Goal: Task Accomplishment & Management: Use online tool/utility

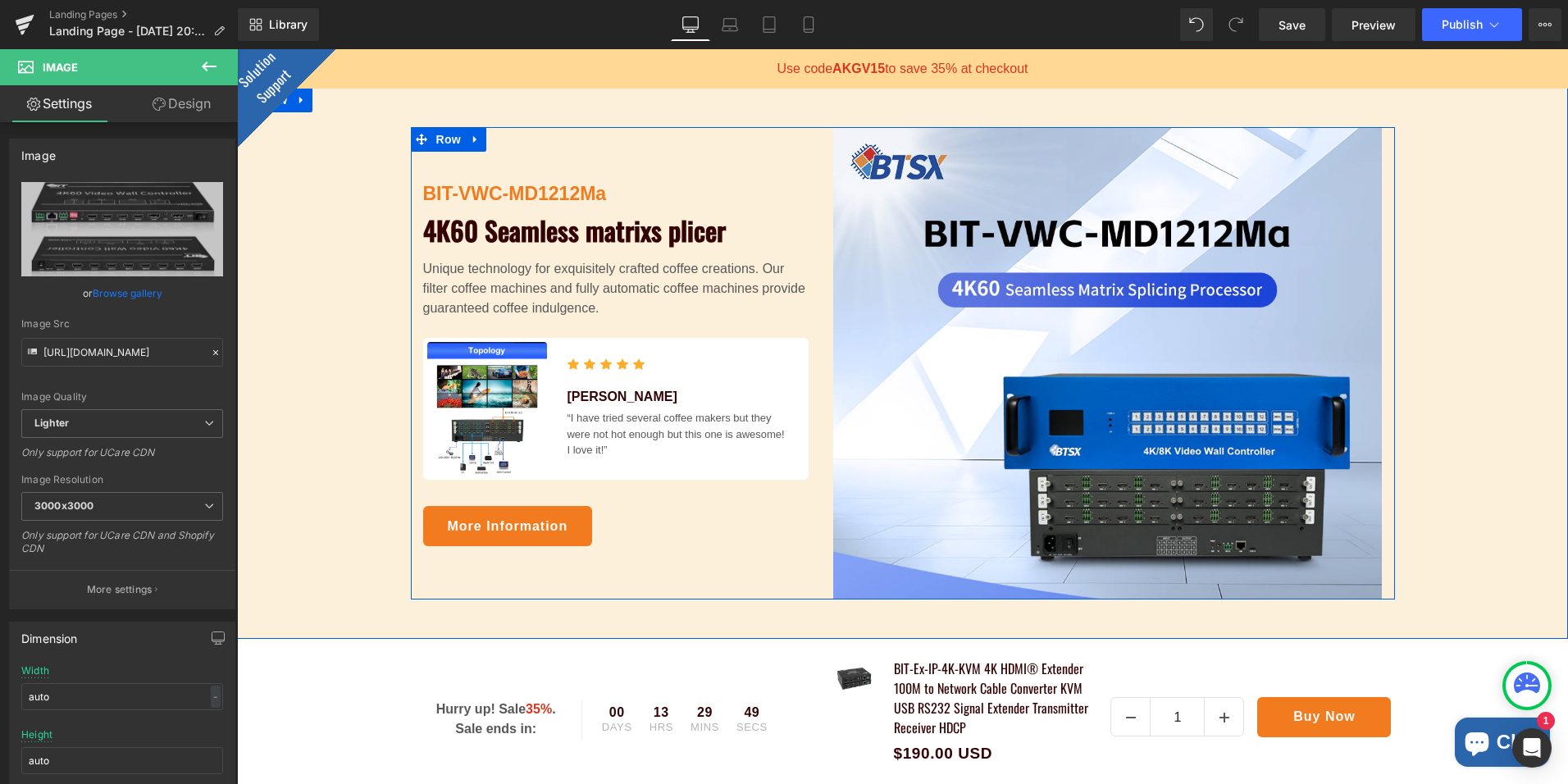
scroll to position [246, 0]
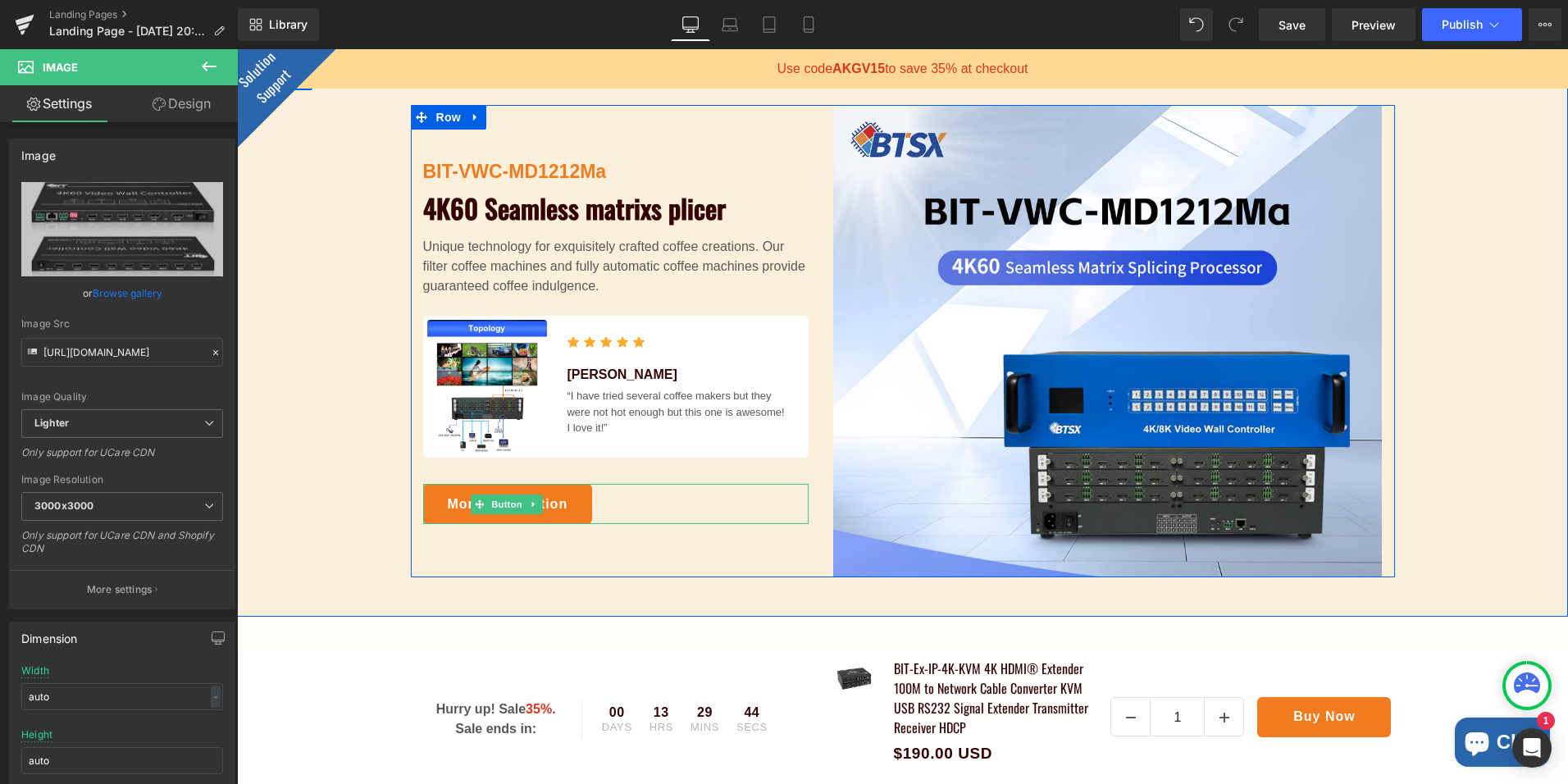
click at [663, 501] on div "More Information" at bounding box center [616, 503] width 386 height 41
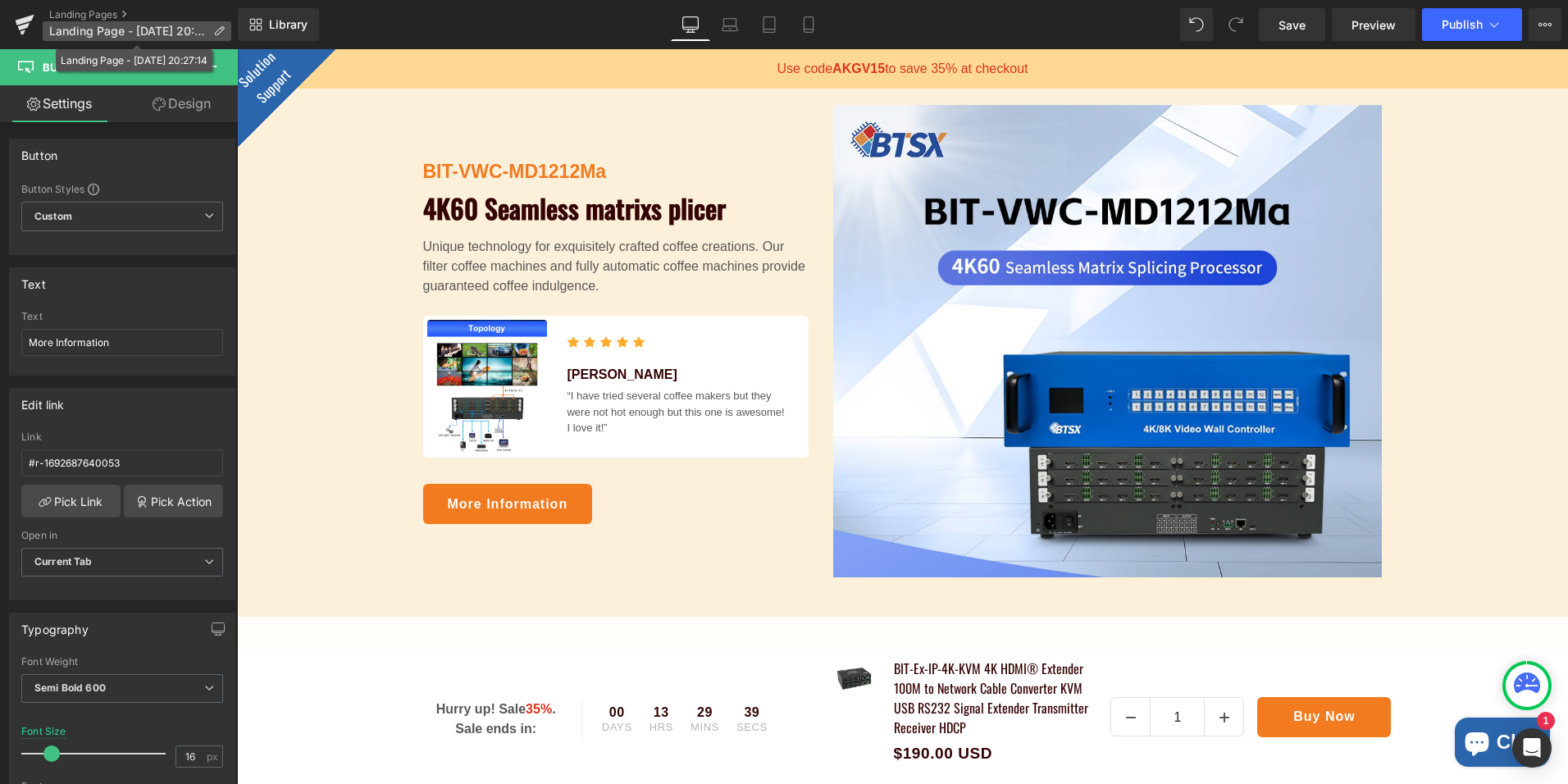
click at [222, 28] on icon at bounding box center [219, 31] width 11 height 11
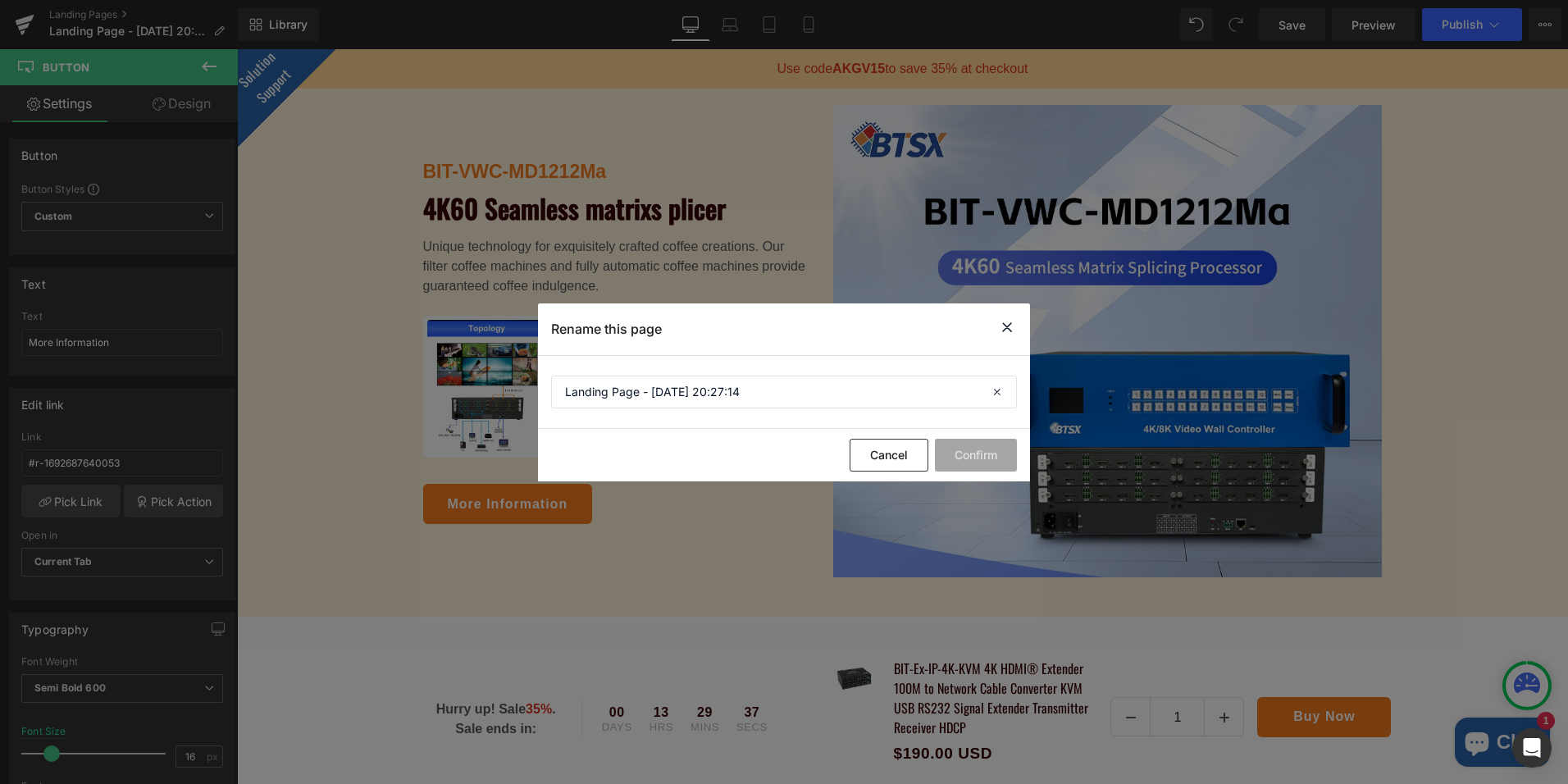
click at [0, 0] on icon at bounding box center [0, 0] width 0 height 0
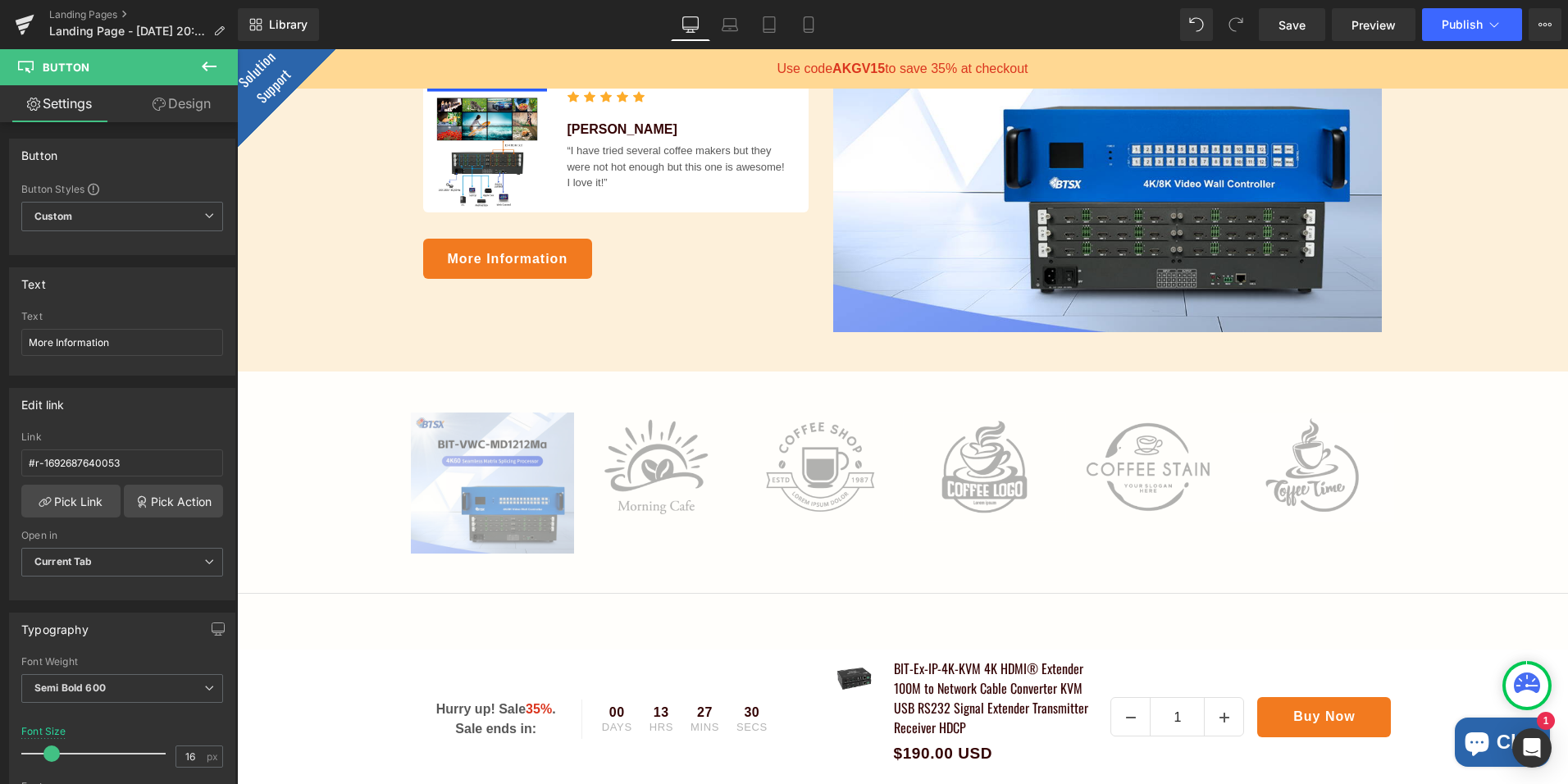
scroll to position [492, 0]
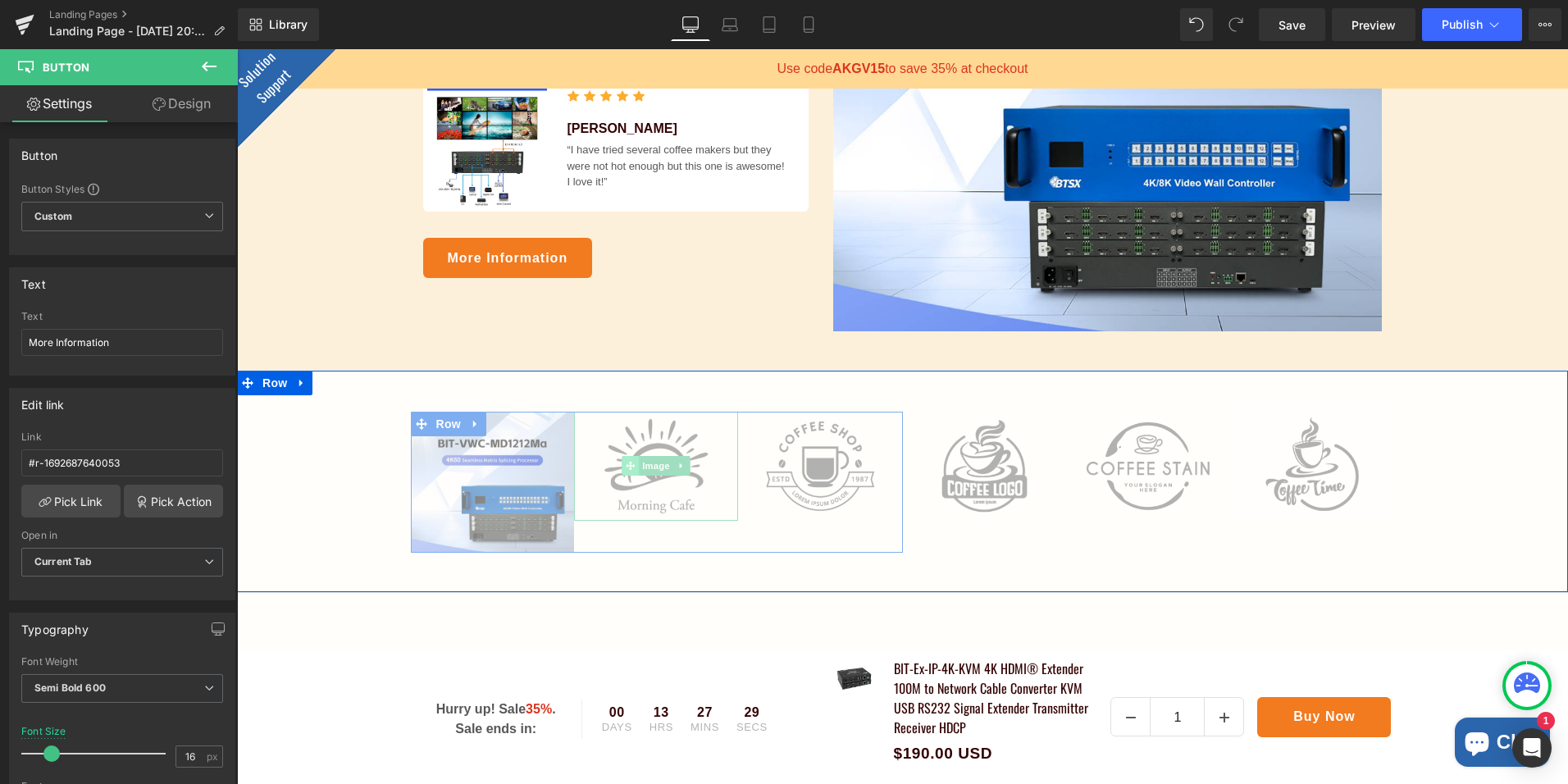
click at [631, 471] on span at bounding box center [631, 466] width 17 height 20
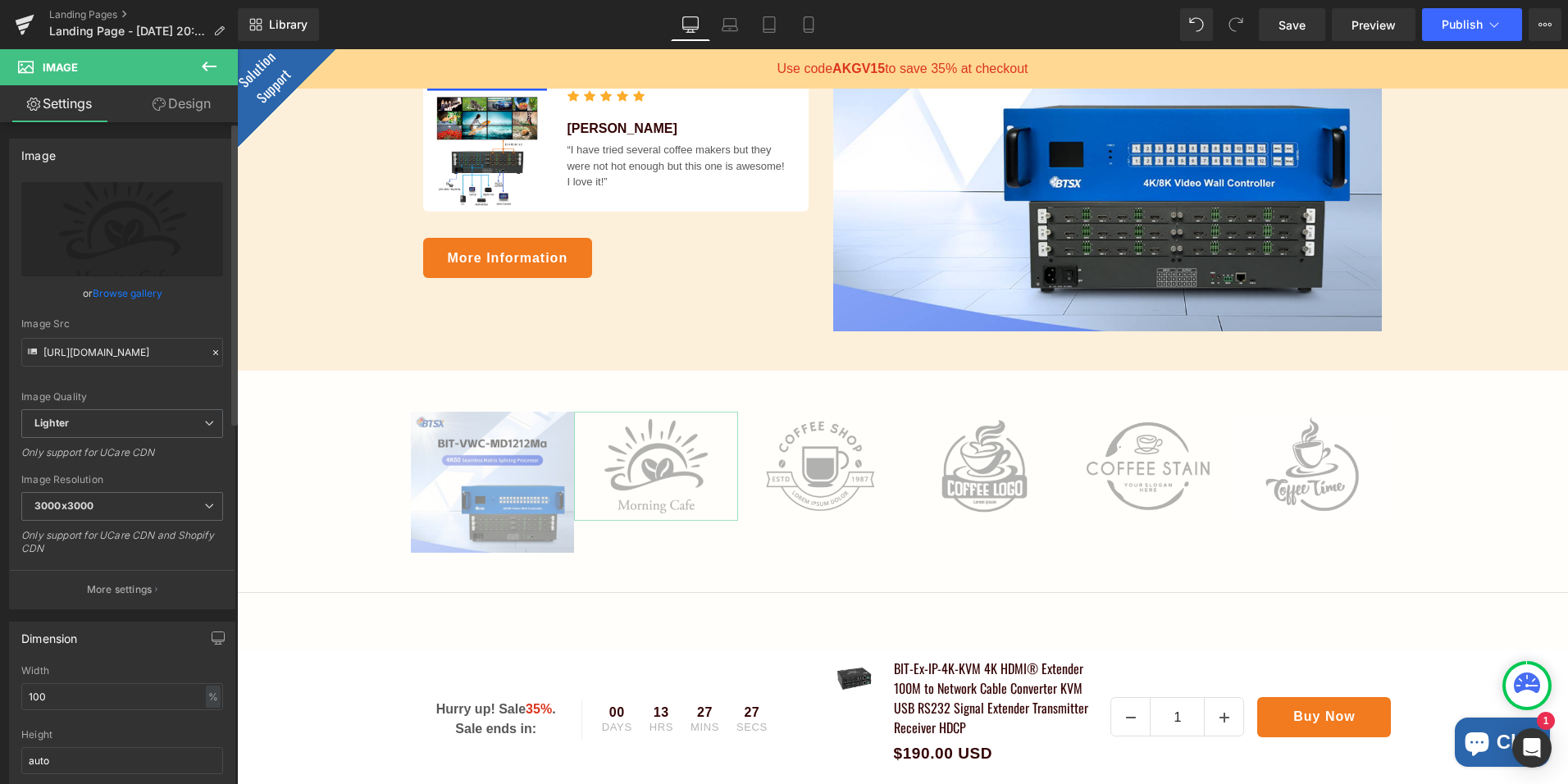
click at [133, 295] on link "Browse gallery" at bounding box center [127, 293] width 70 height 28
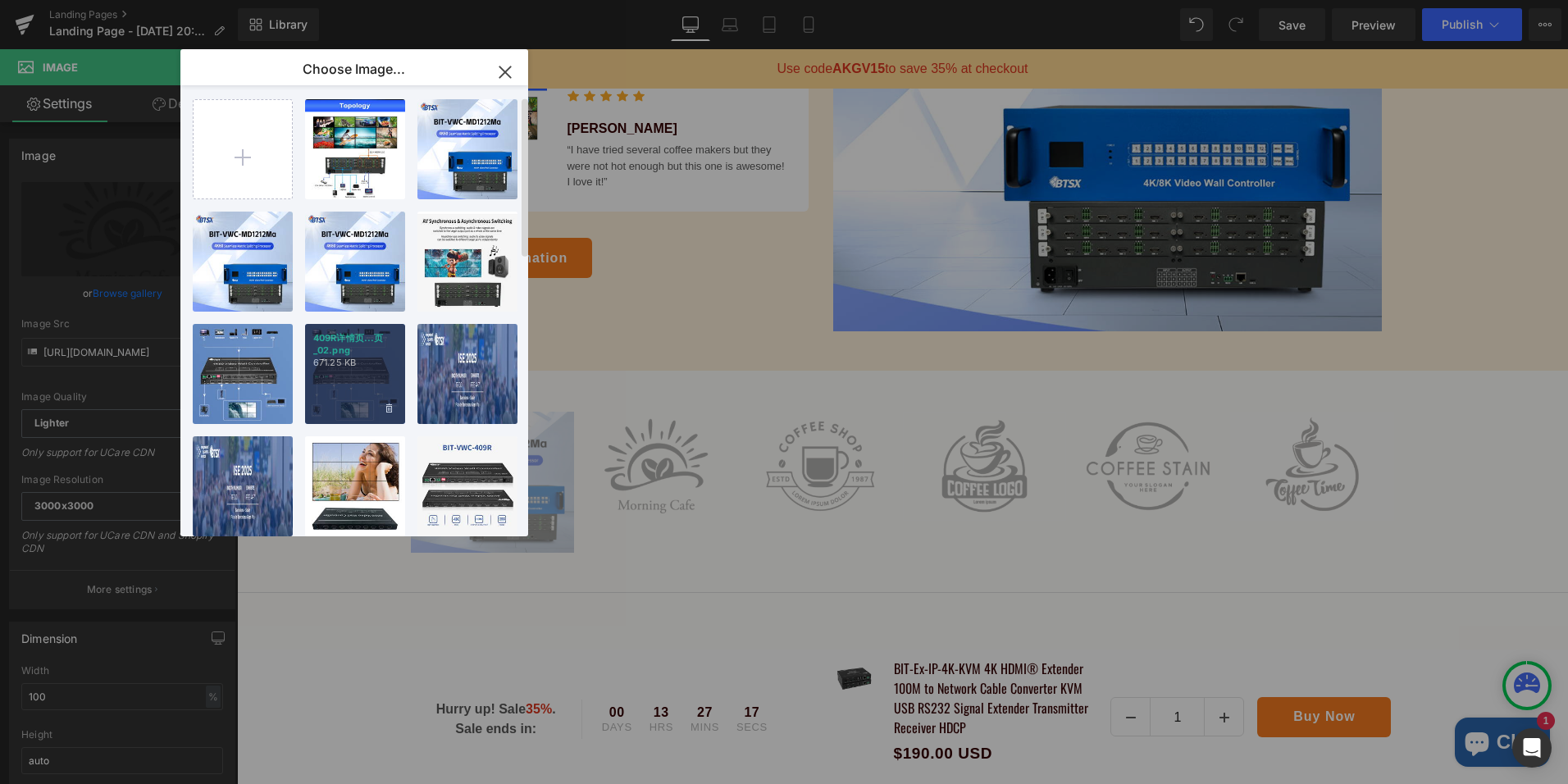
scroll to position [0, 0]
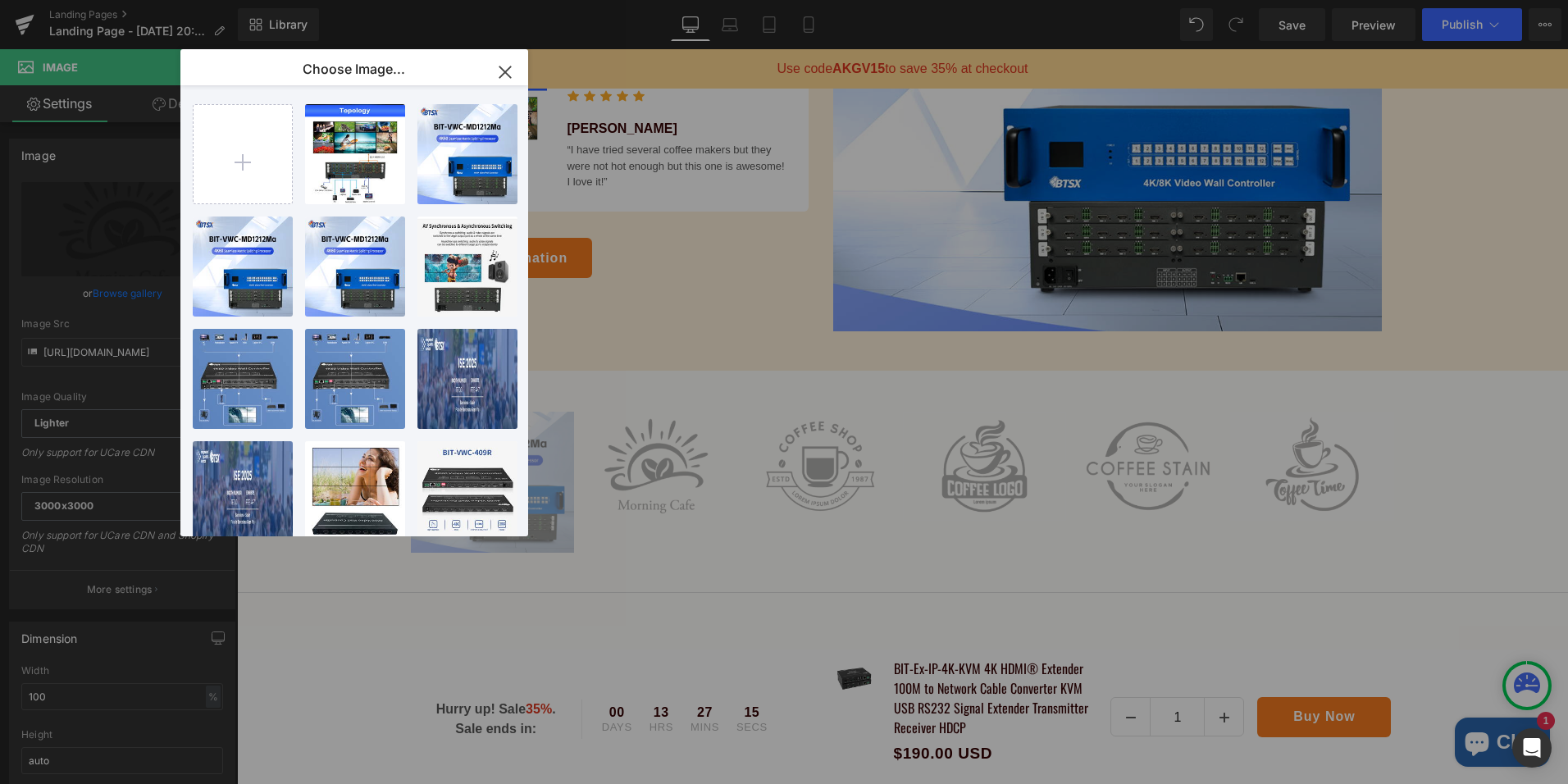
drag, startPoint x: 510, startPoint y: 69, endPoint x: 279, endPoint y: 22, distance: 235.7
click at [0, 0] on icon "button" at bounding box center [0, 0] width 0 height 0
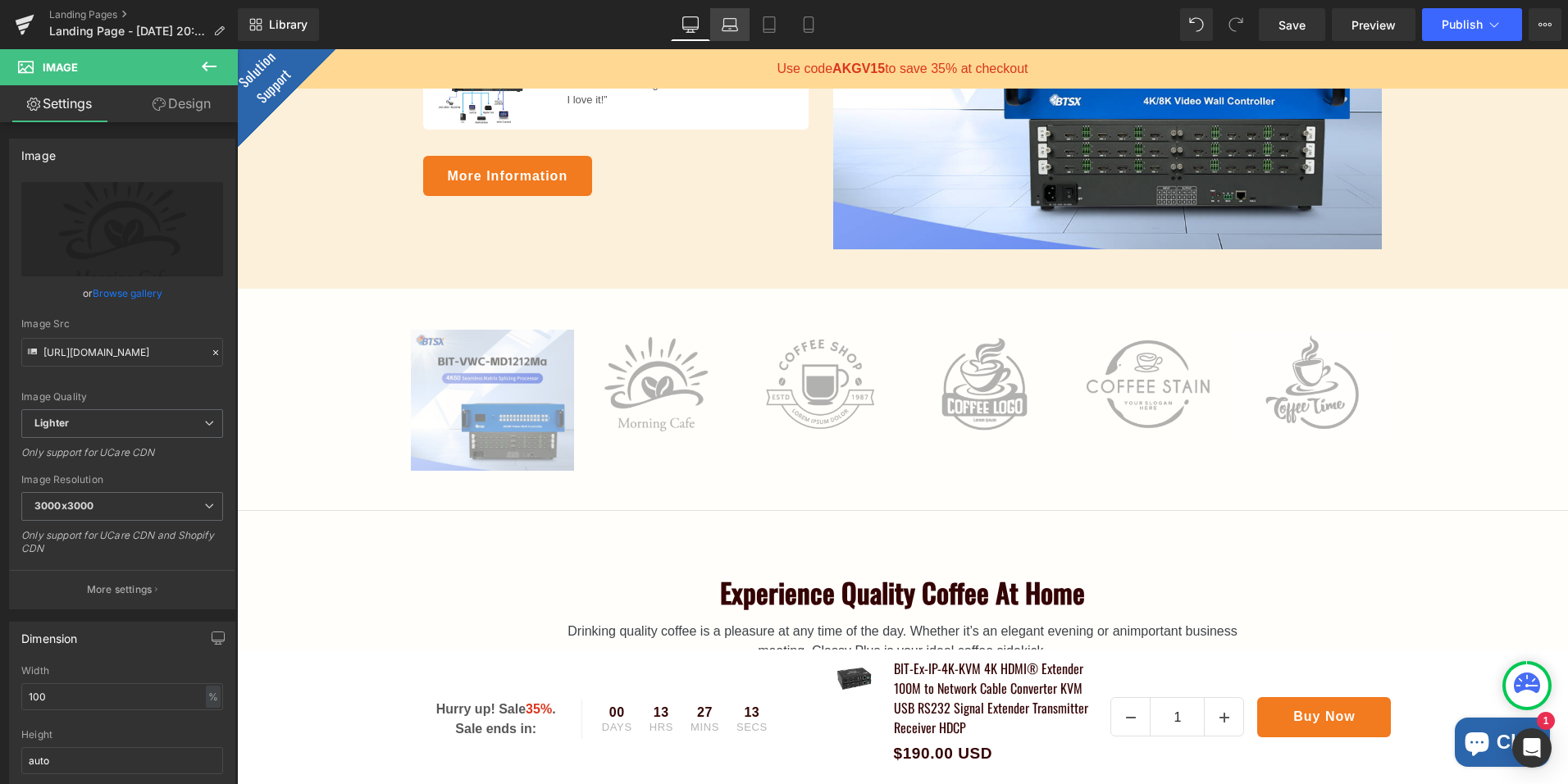
click at [732, 32] on icon at bounding box center [730, 24] width 16 height 16
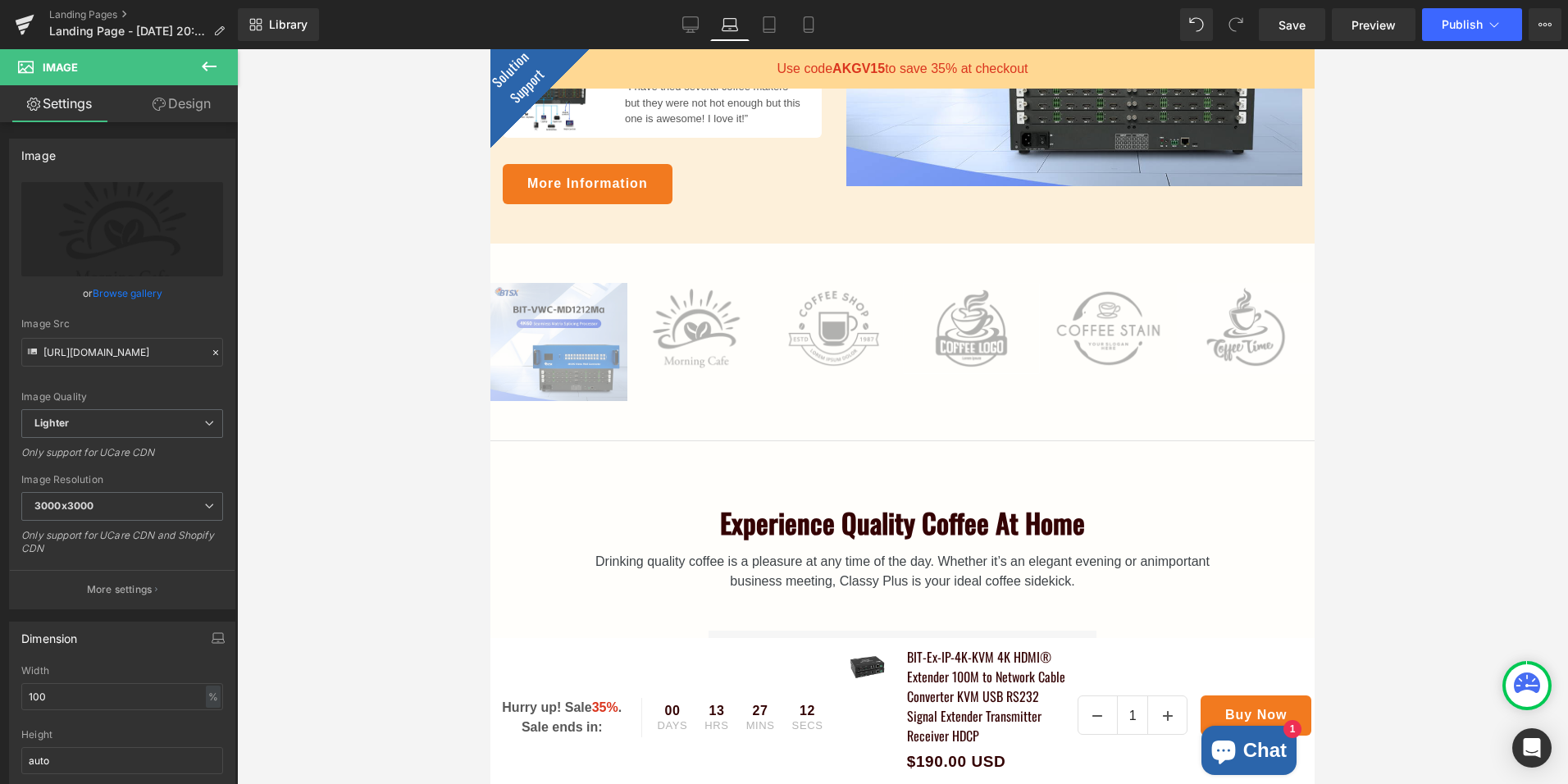
scroll to position [526, 0]
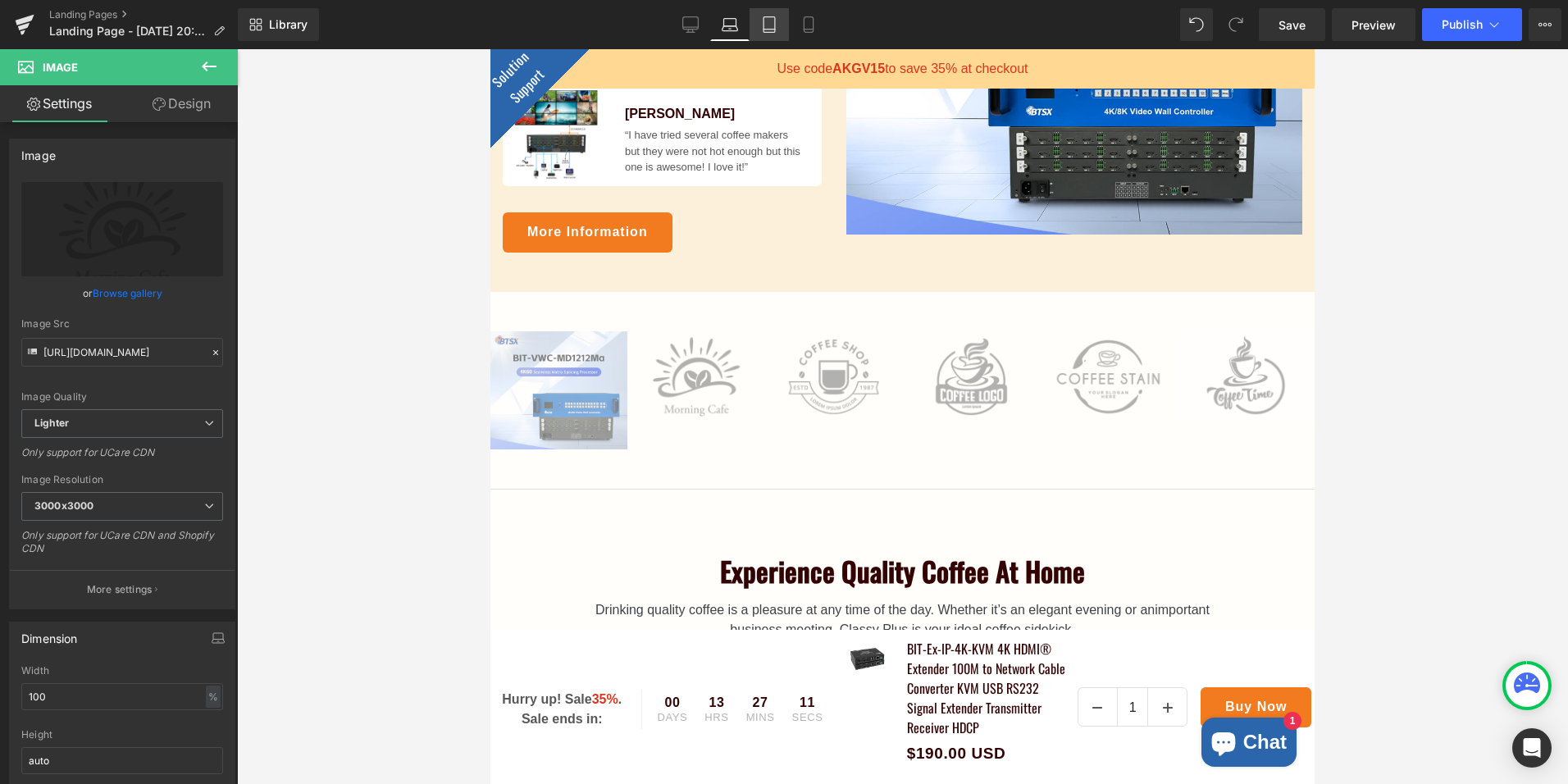
click at [776, 37] on link "Tablet" at bounding box center [769, 24] width 40 height 33
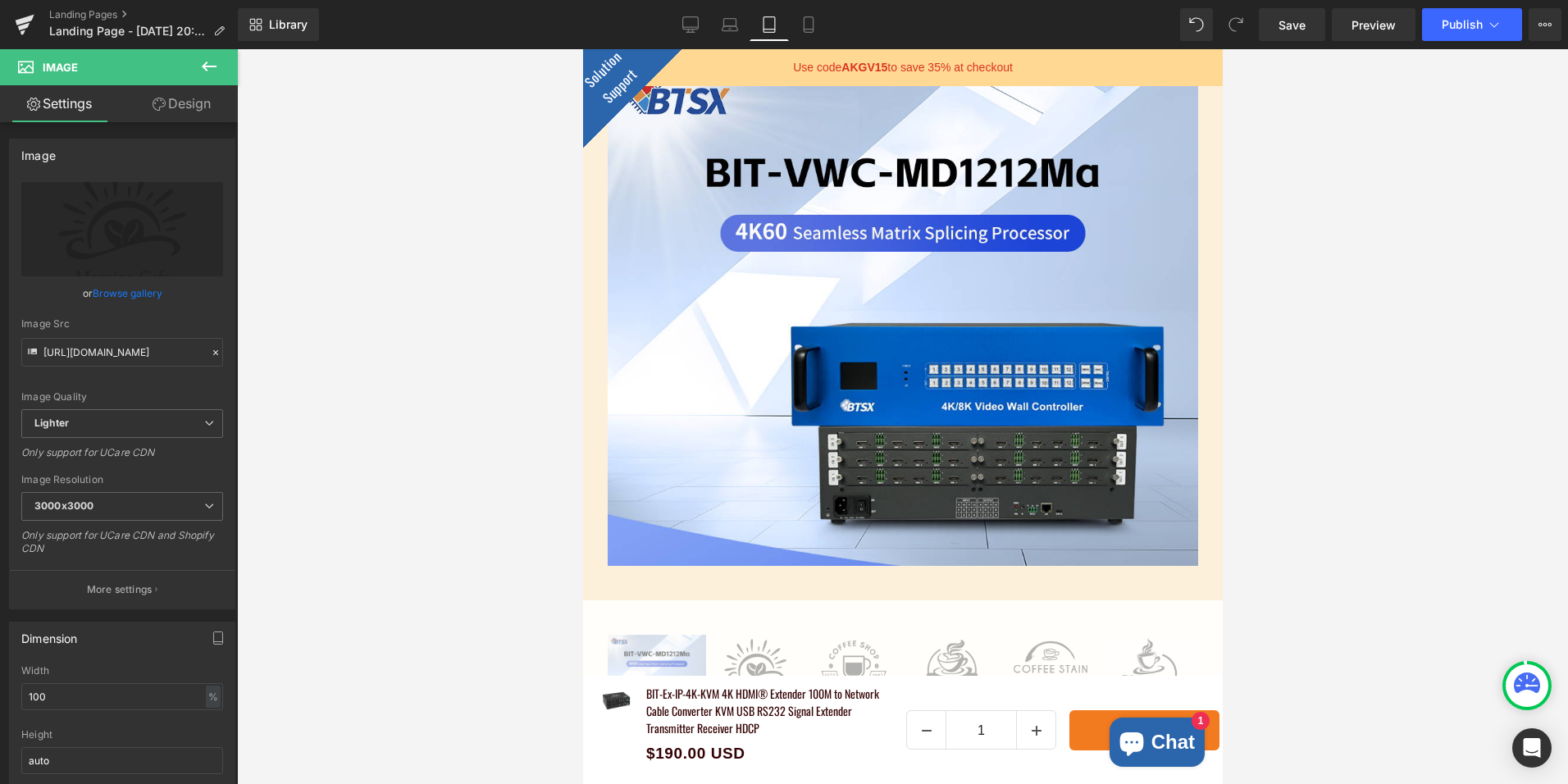
scroll to position [599, 0]
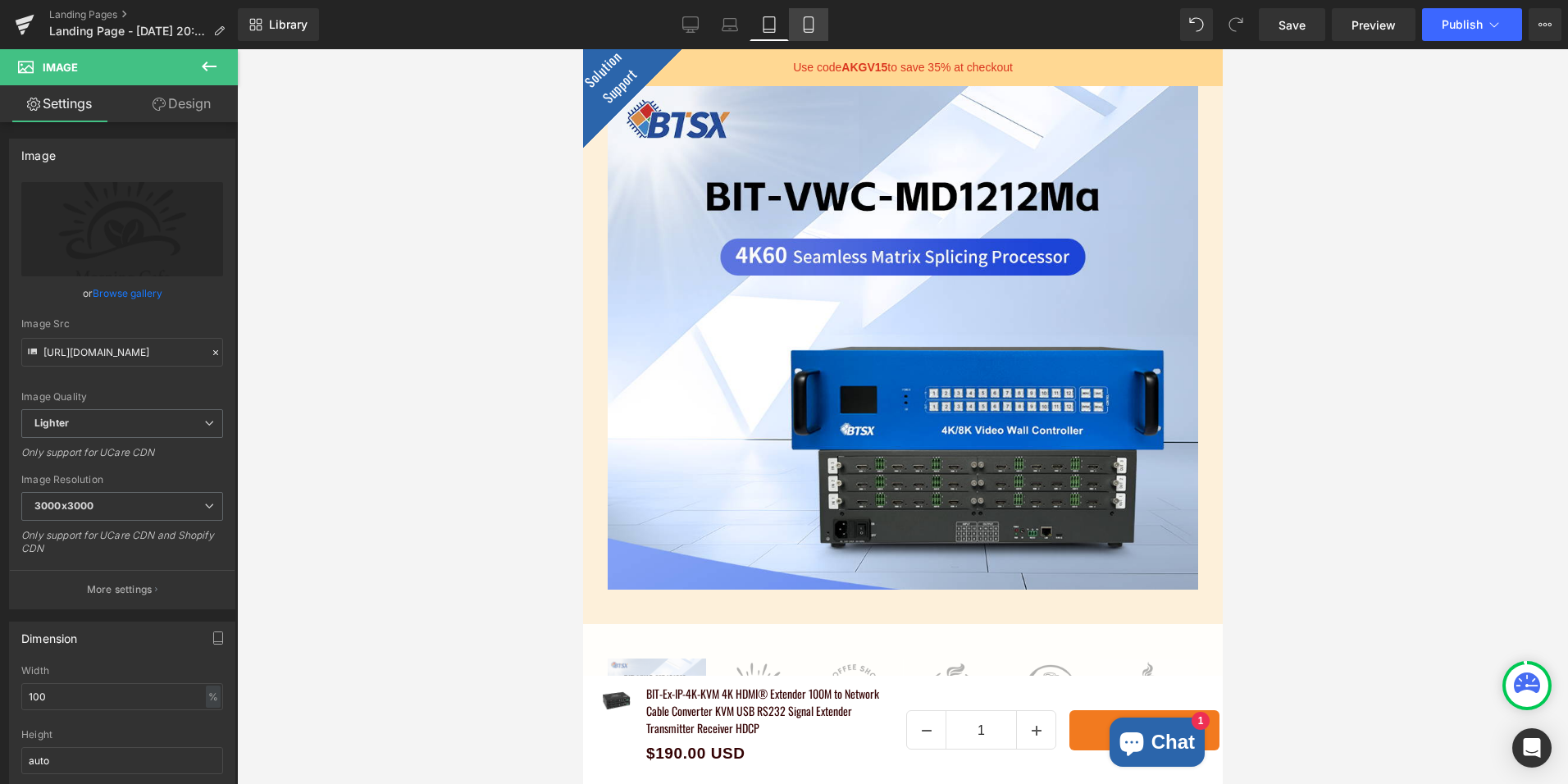
click at [801, 24] on icon at bounding box center [808, 24] width 16 height 16
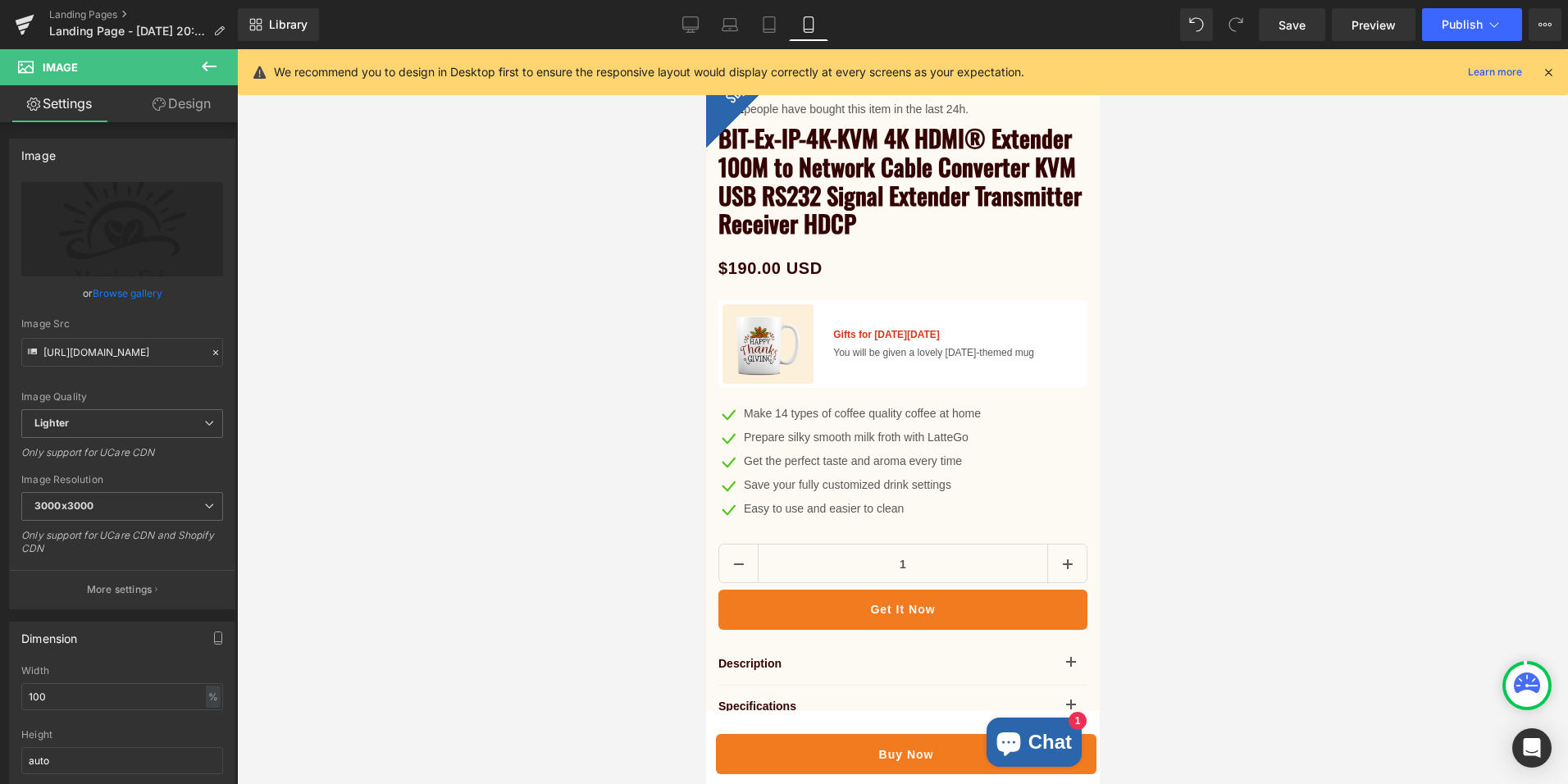
scroll to position [1339, 0]
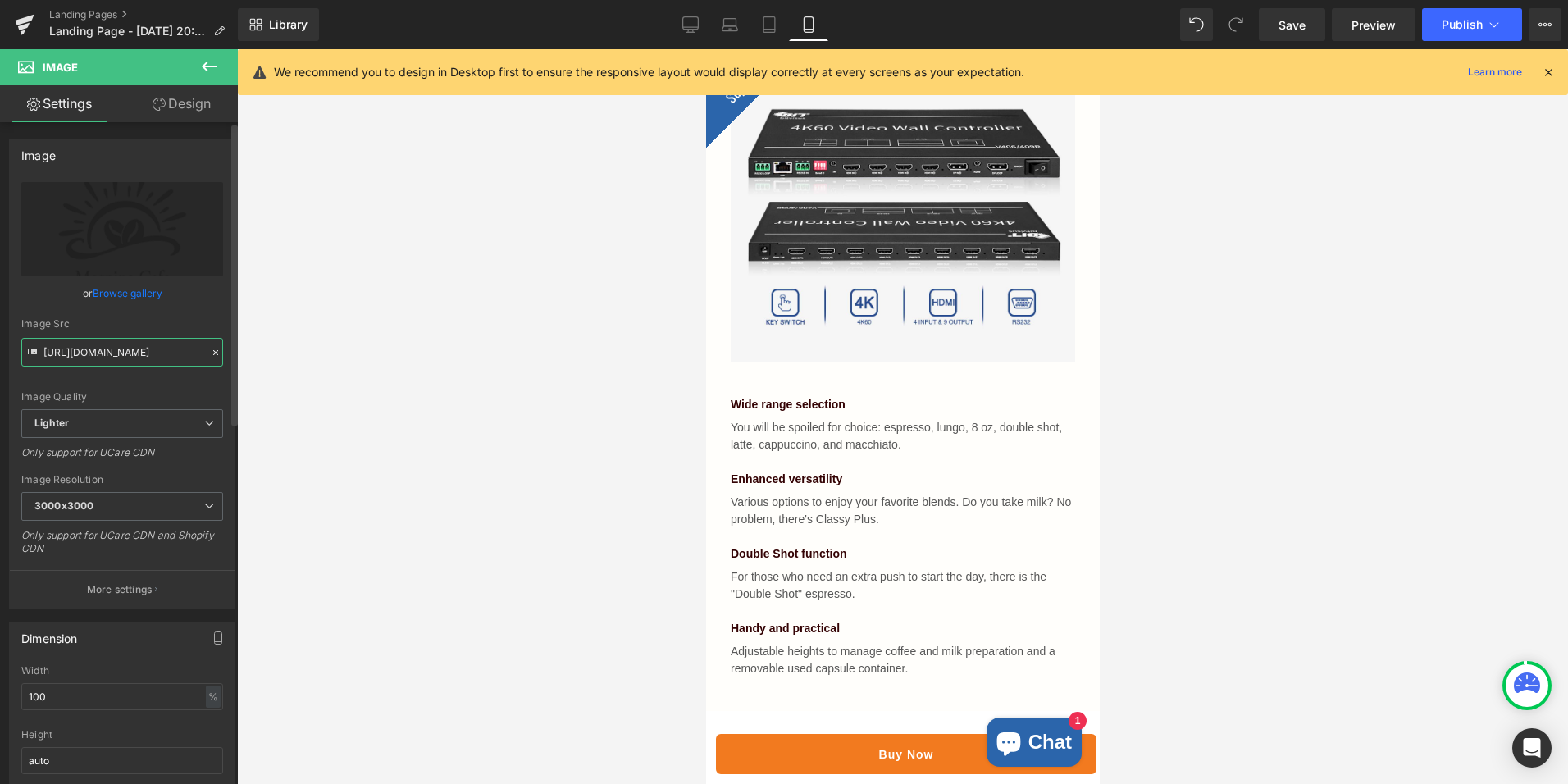
click at [179, 357] on input "[URL][DOMAIN_NAME]" at bounding box center [123, 351] width 202 height 28
click at [192, 426] on span "Lighter" at bounding box center [123, 423] width 202 height 28
click at [192, 426] on span "Lighter" at bounding box center [119, 423] width 195 height 28
click at [177, 512] on span "3000x3000" at bounding box center [123, 506] width 202 height 28
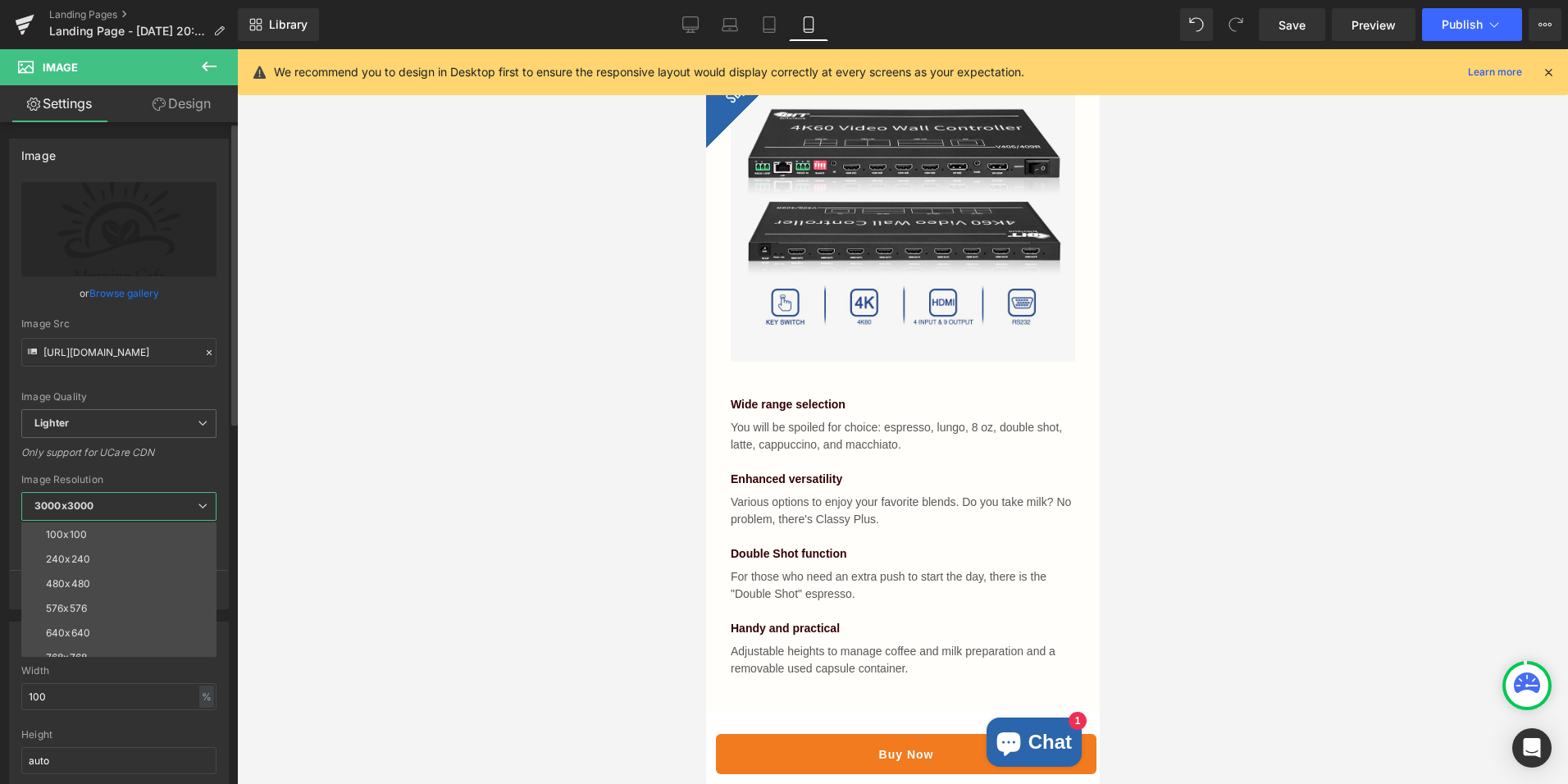
click at [177, 511] on span "3000x3000" at bounding box center [119, 506] width 195 height 28
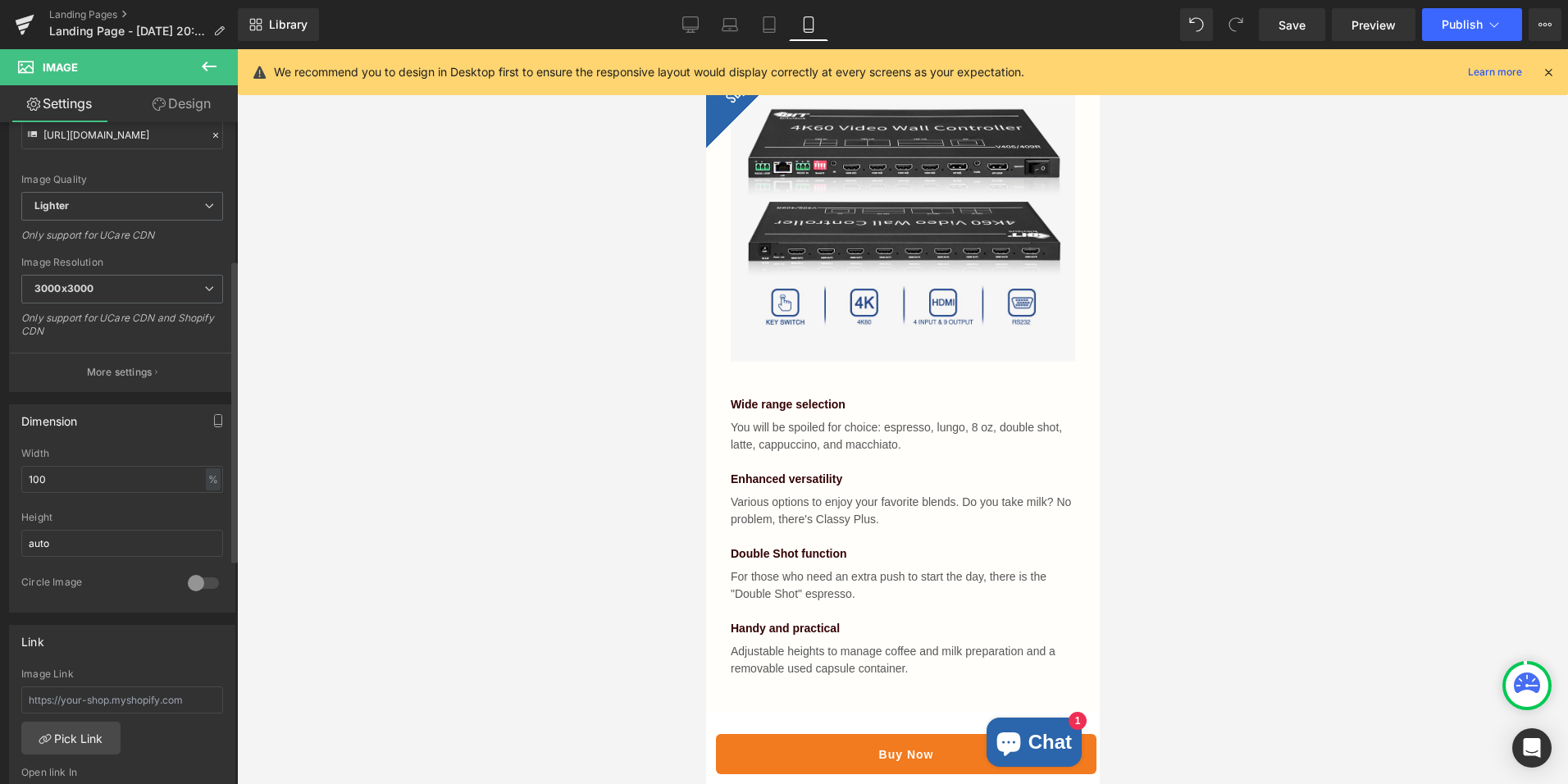
scroll to position [328, 0]
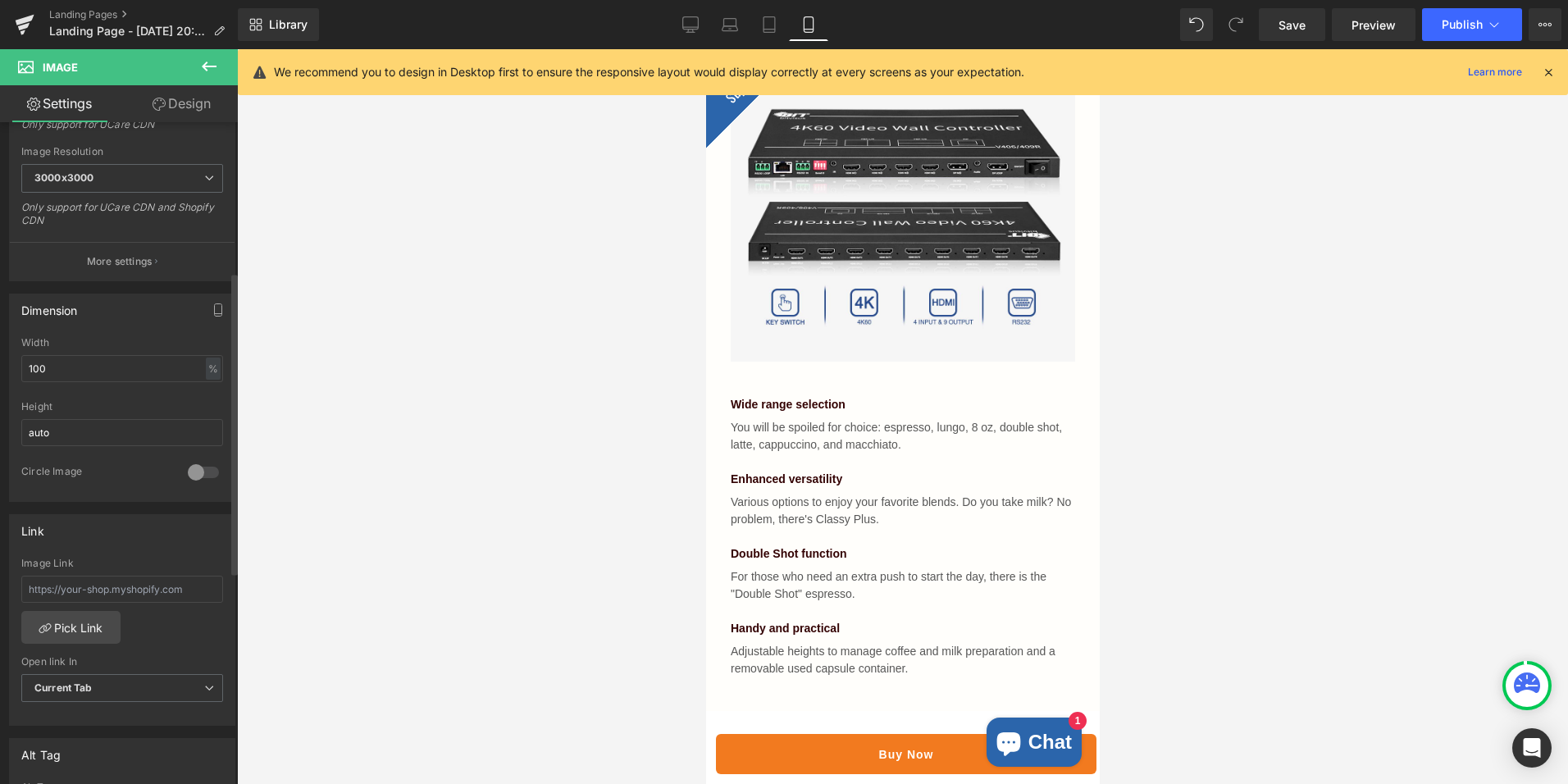
click at [189, 468] on div at bounding box center [204, 472] width 40 height 26
click at [195, 470] on div at bounding box center [204, 472] width 40 height 26
click at [141, 589] on input "text" at bounding box center [123, 589] width 202 height 27
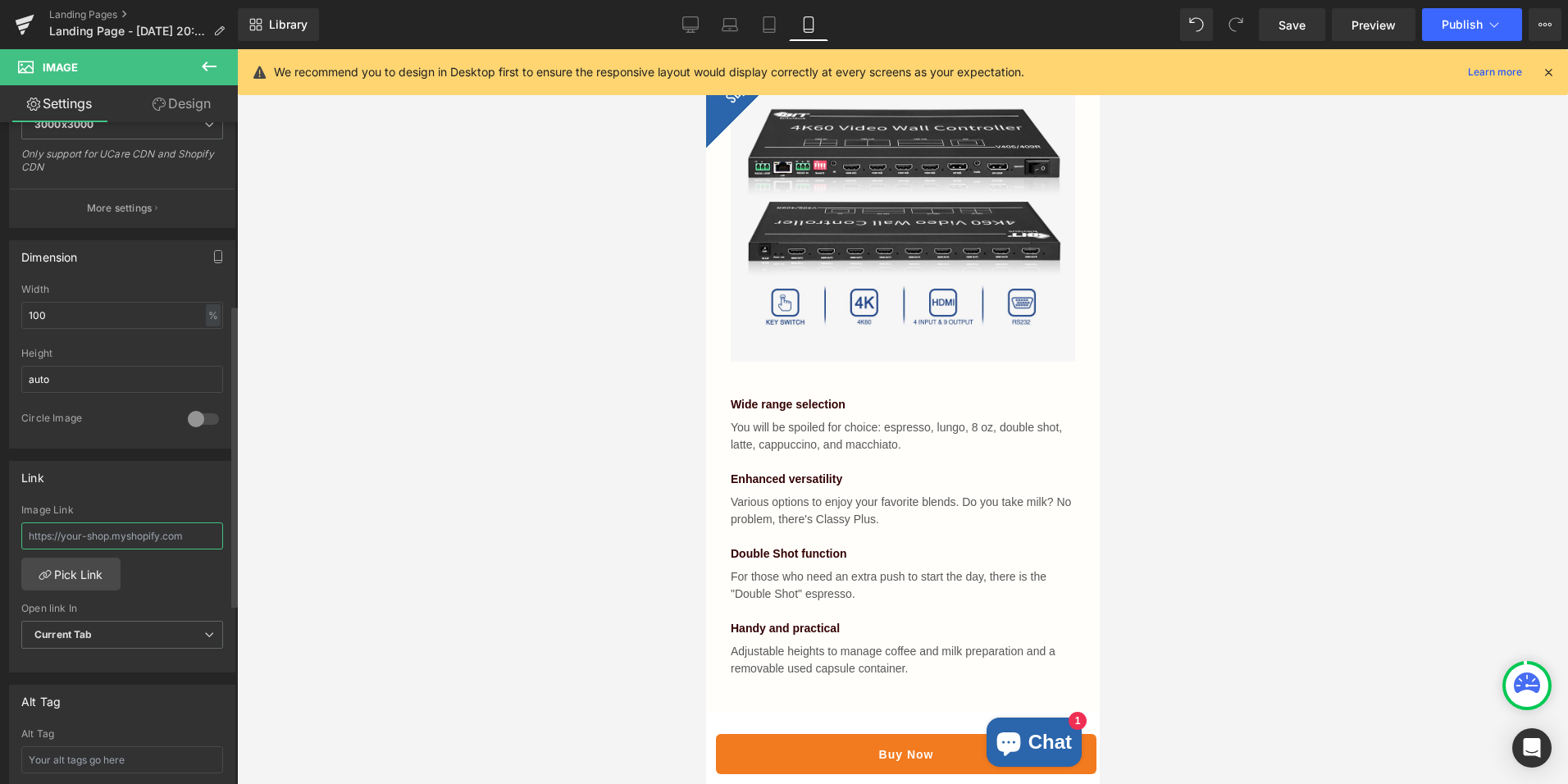
scroll to position [410, 0]
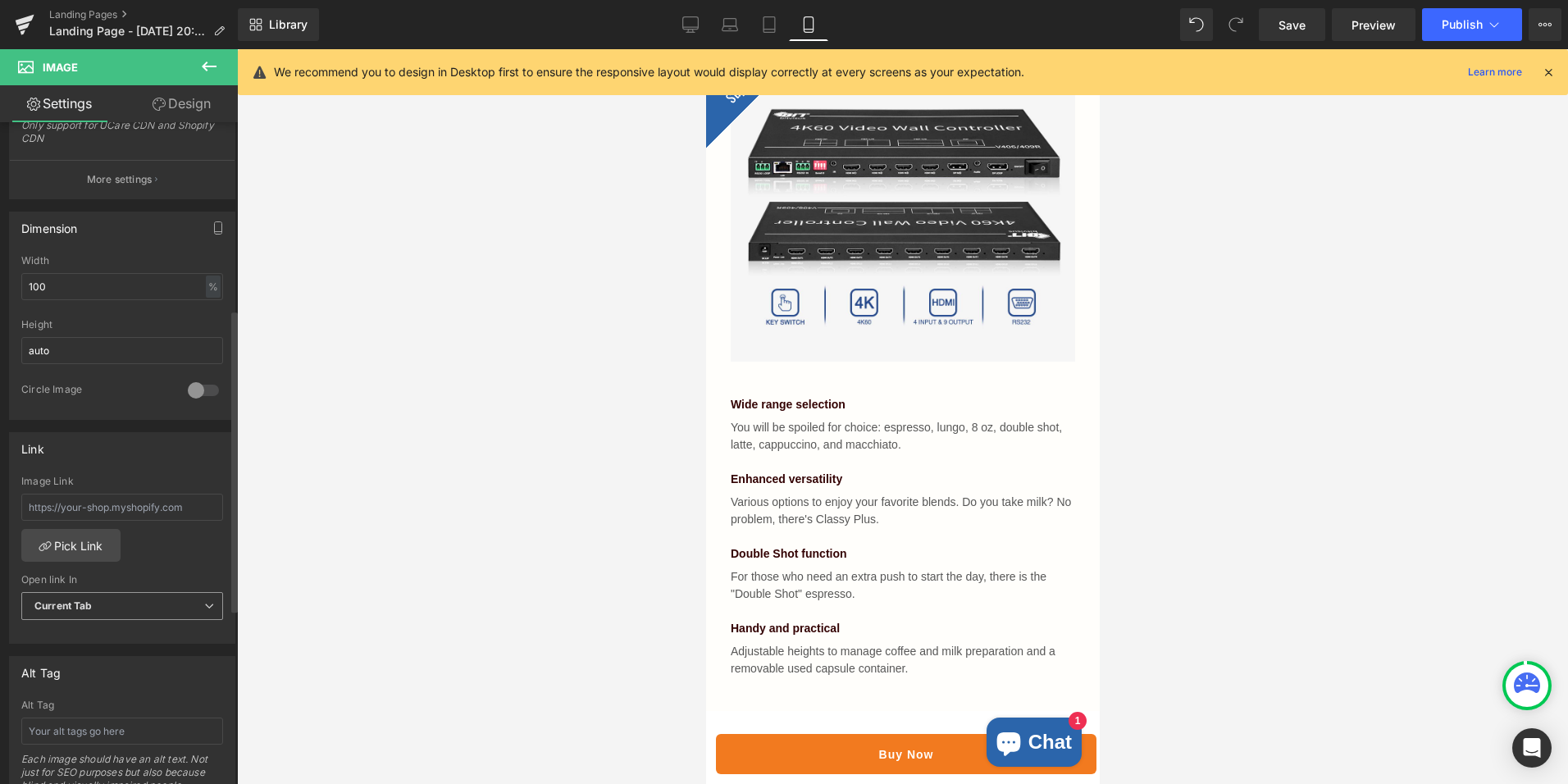
click at [159, 602] on span "Current Tab" at bounding box center [123, 606] width 202 height 28
click at [159, 602] on span "Current Tab" at bounding box center [119, 606] width 195 height 28
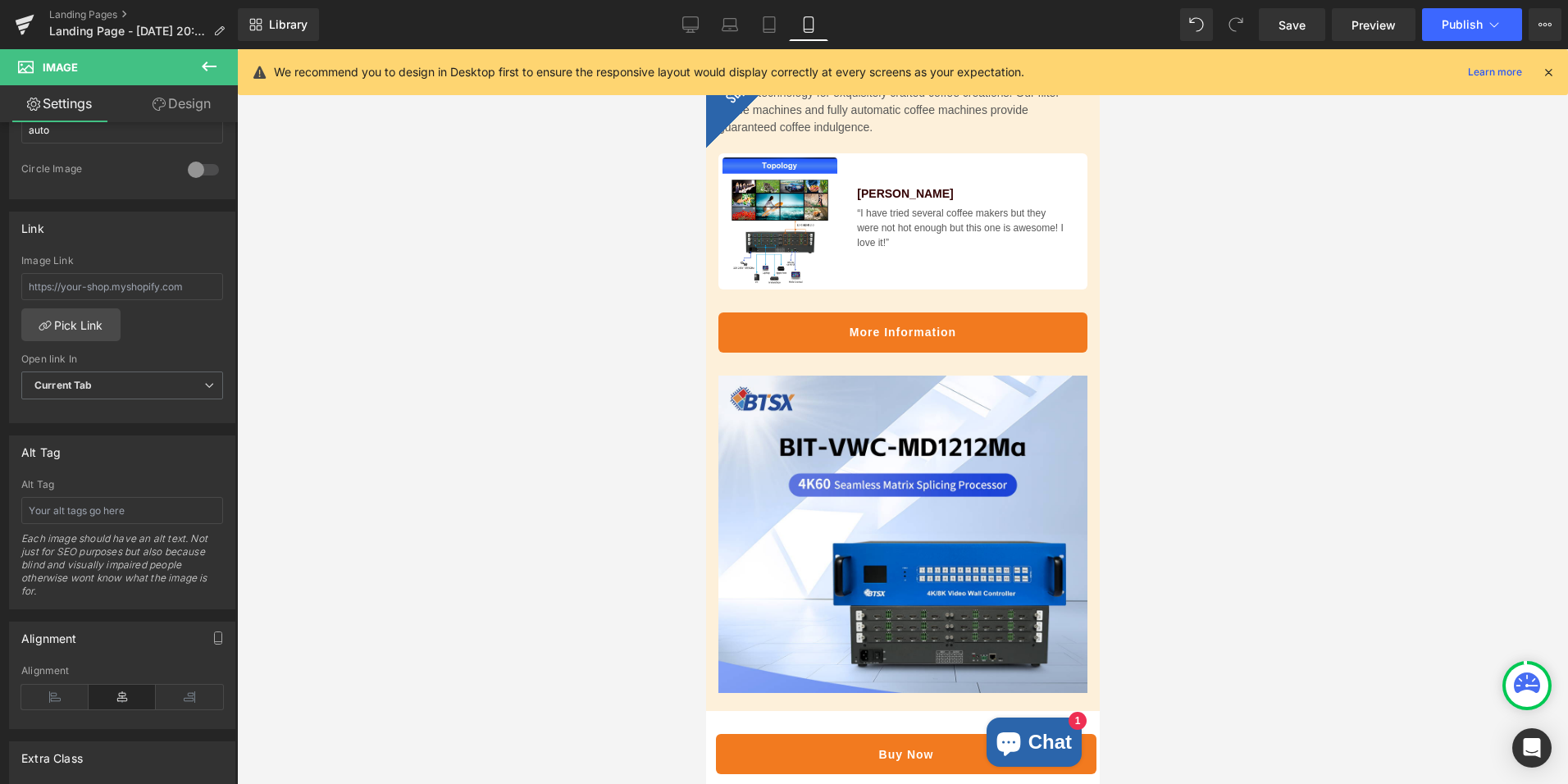
scroll to position [0, 0]
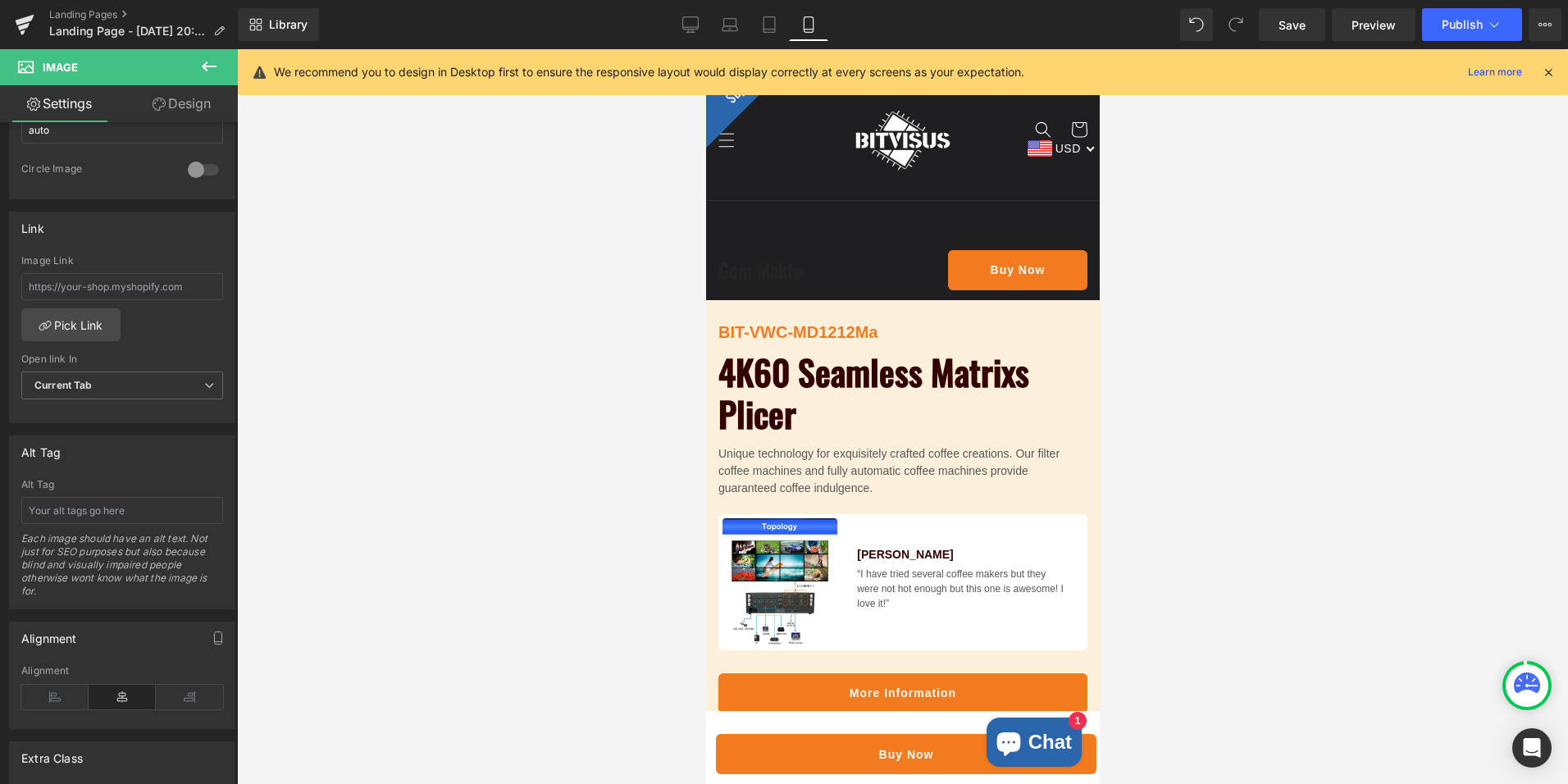
click at [1543, 73] on icon at bounding box center [1549, 73] width 15 height 15
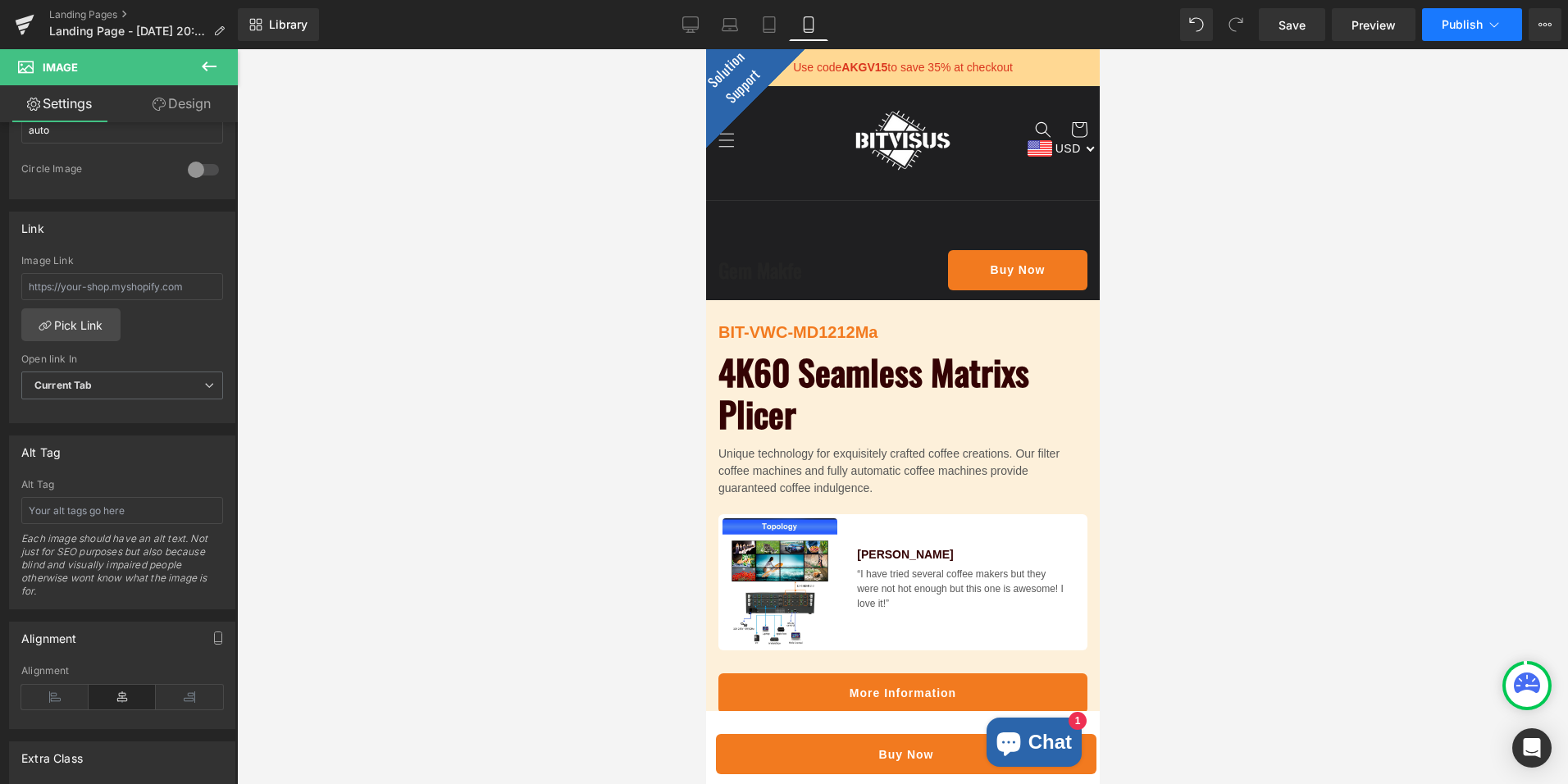
click at [1508, 22] on button "Publish" at bounding box center [1472, 24] width 100 height 33
click at [274, 32] on link "Library" at bounding box center [278, 24] width 81 height 33
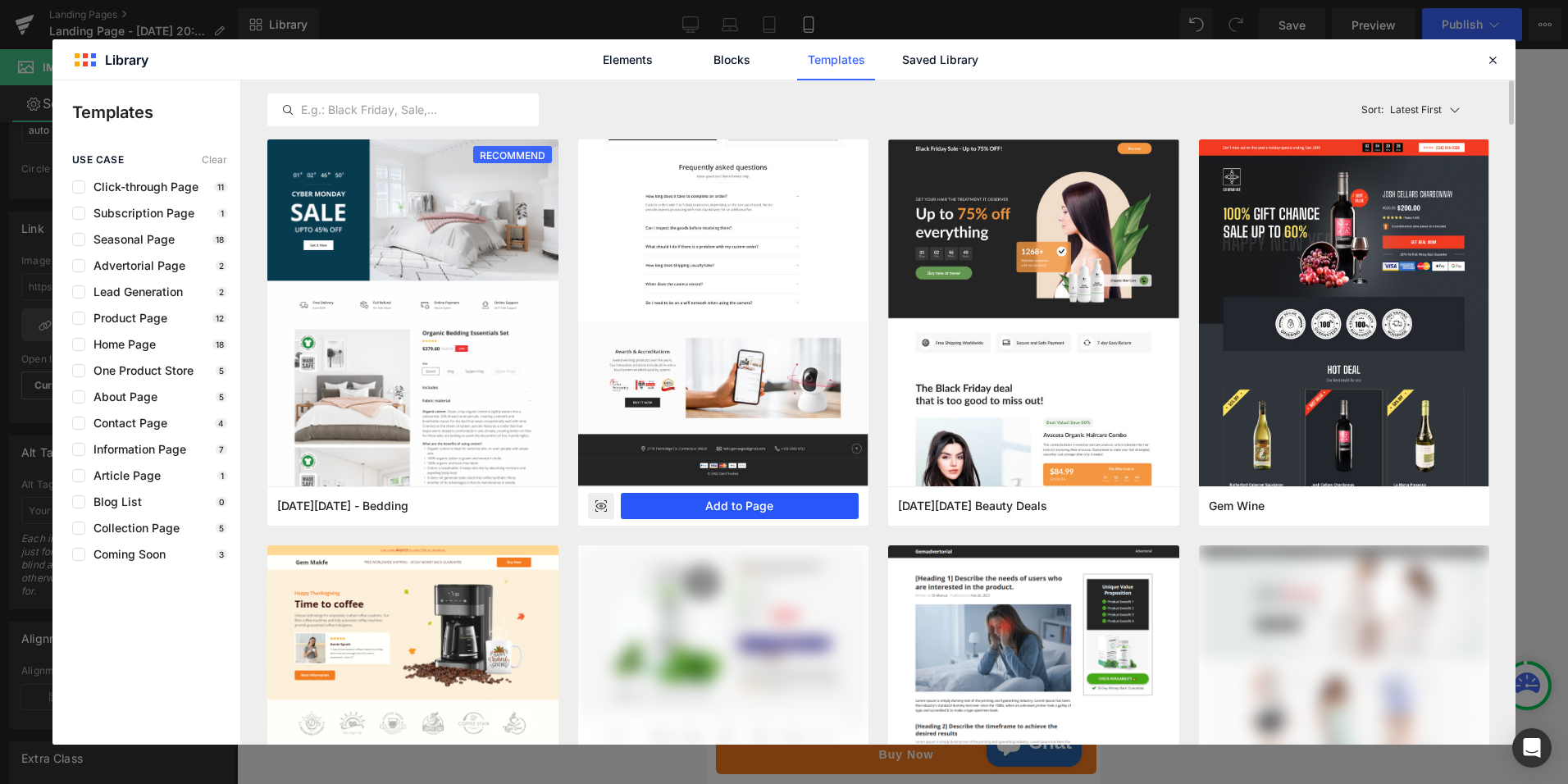
click at [0, 0] on button "Add to Page" at bounding box center [0, 0] width 0 height 0
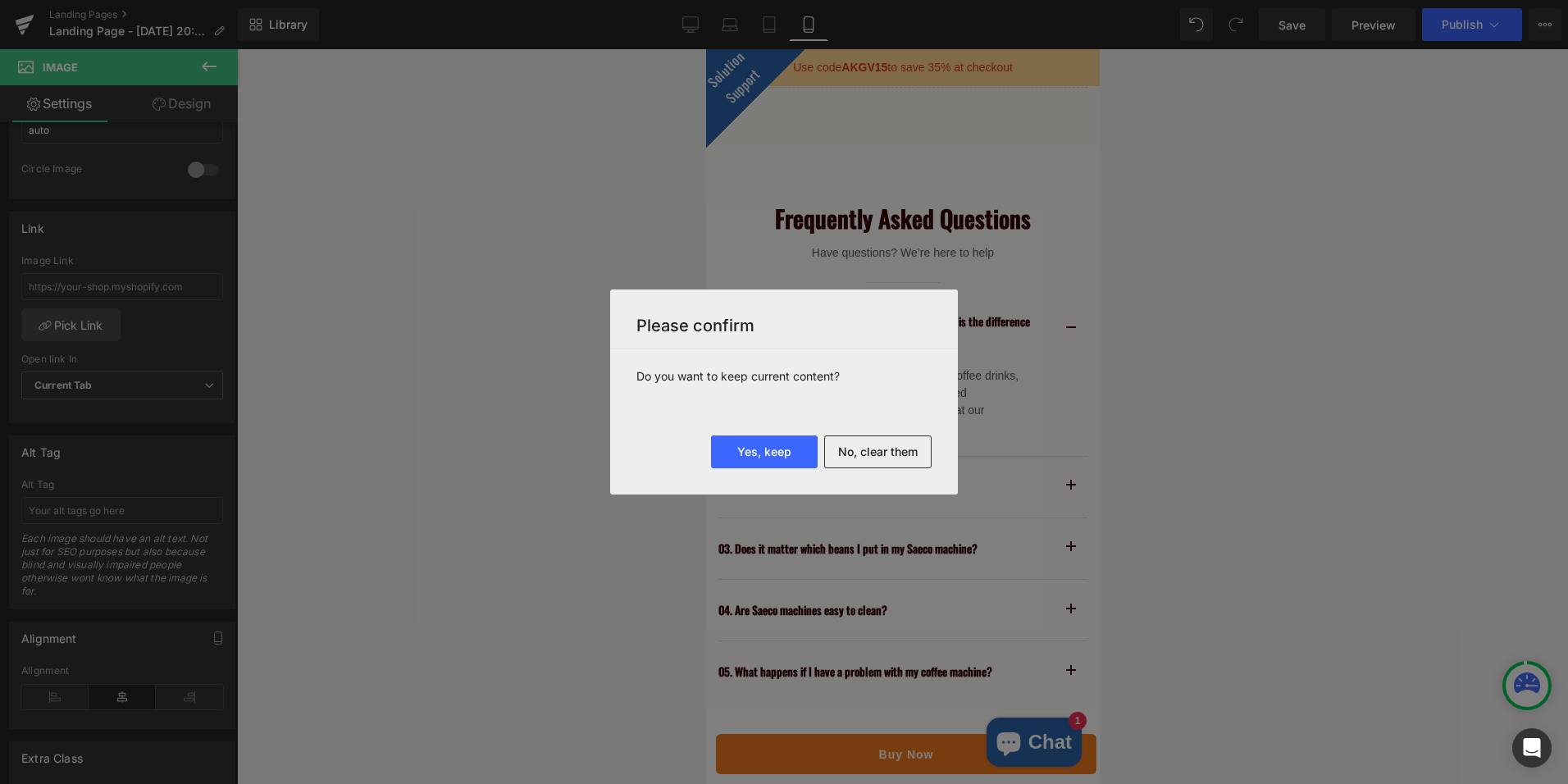
scroll to position [6868, 0]
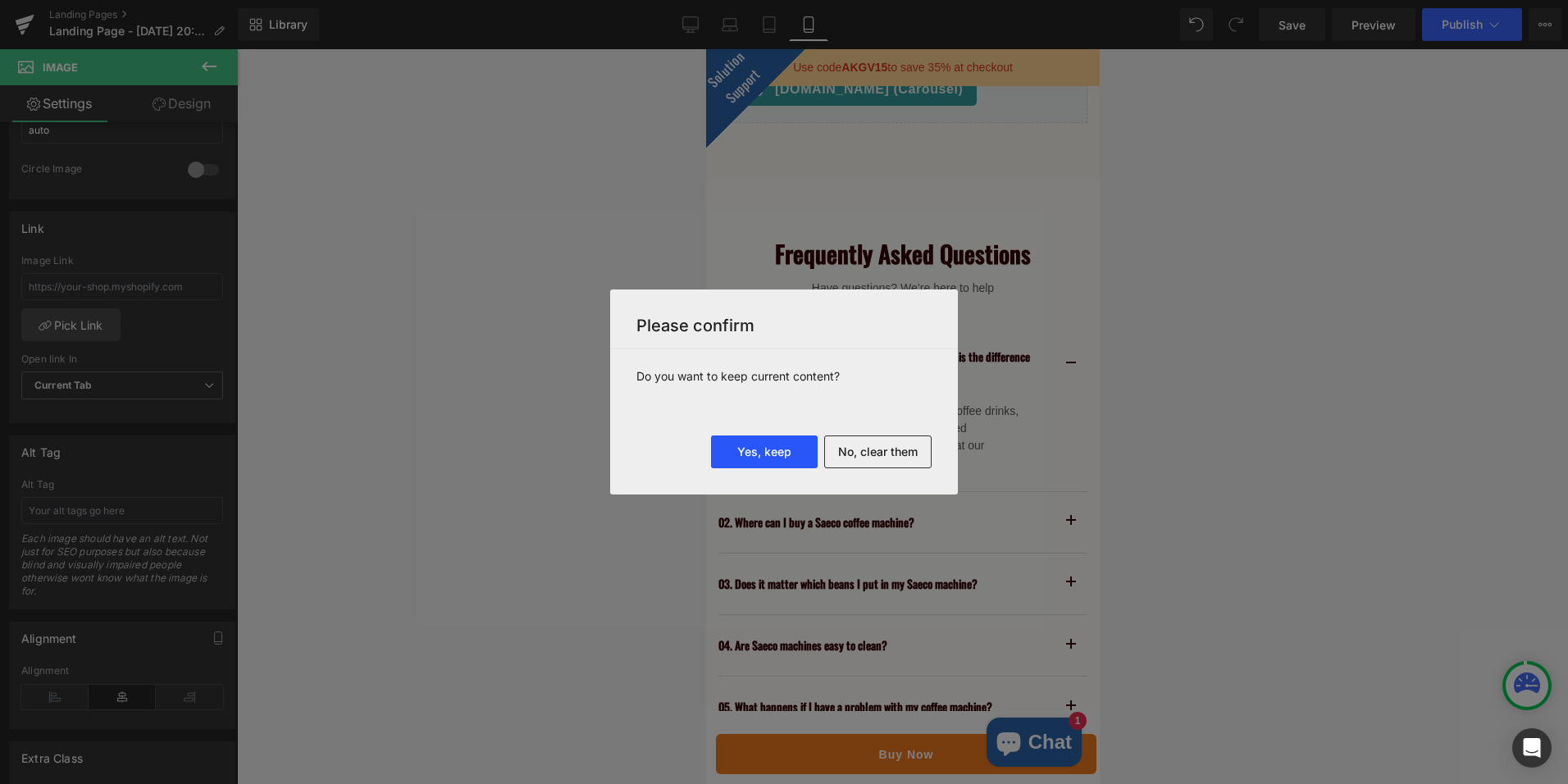
click at [0, 0] on button "Yes, keep" at bounding box center [0, 0] width 0 height 0
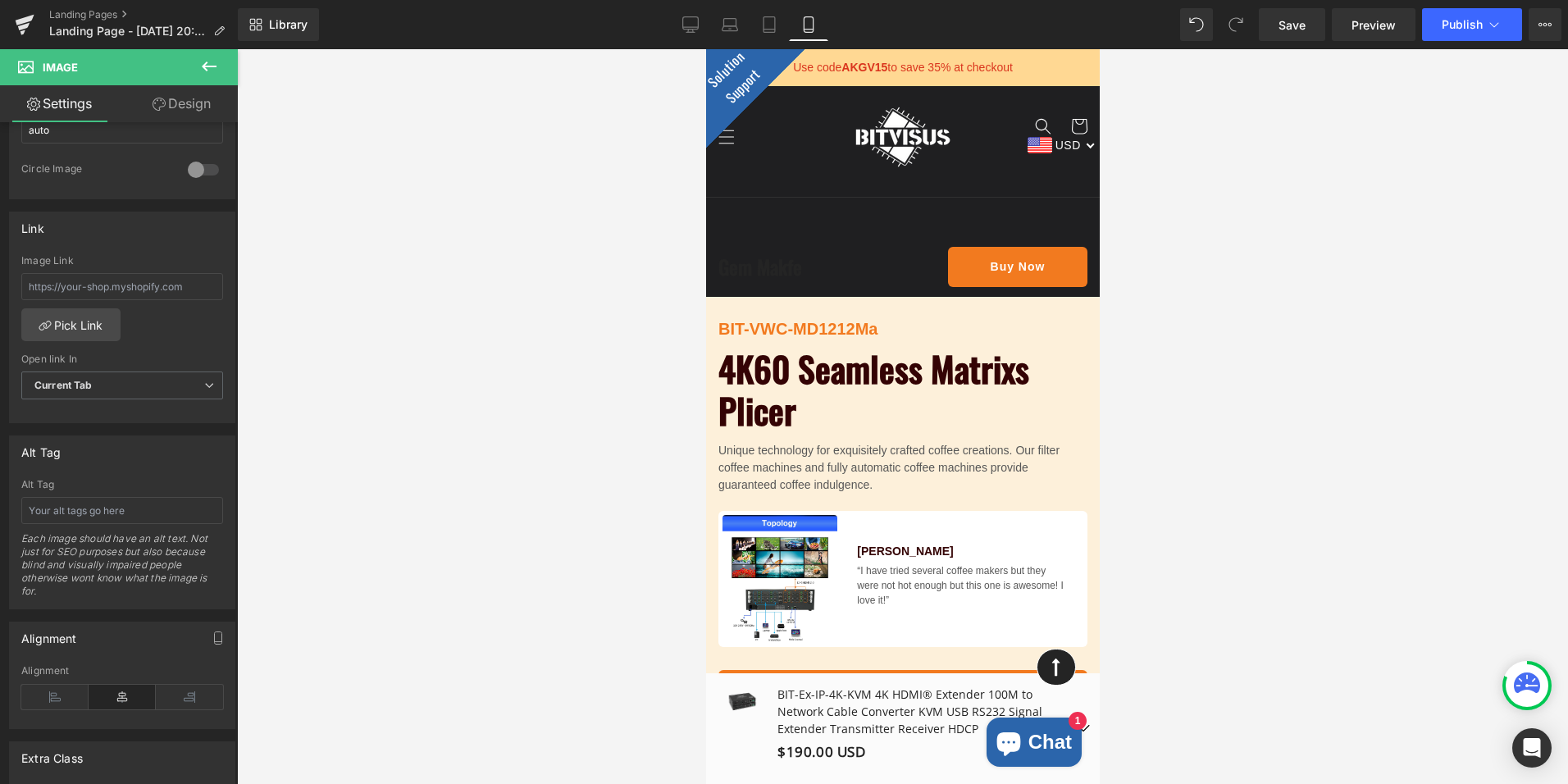
scroll to position [0, 0]
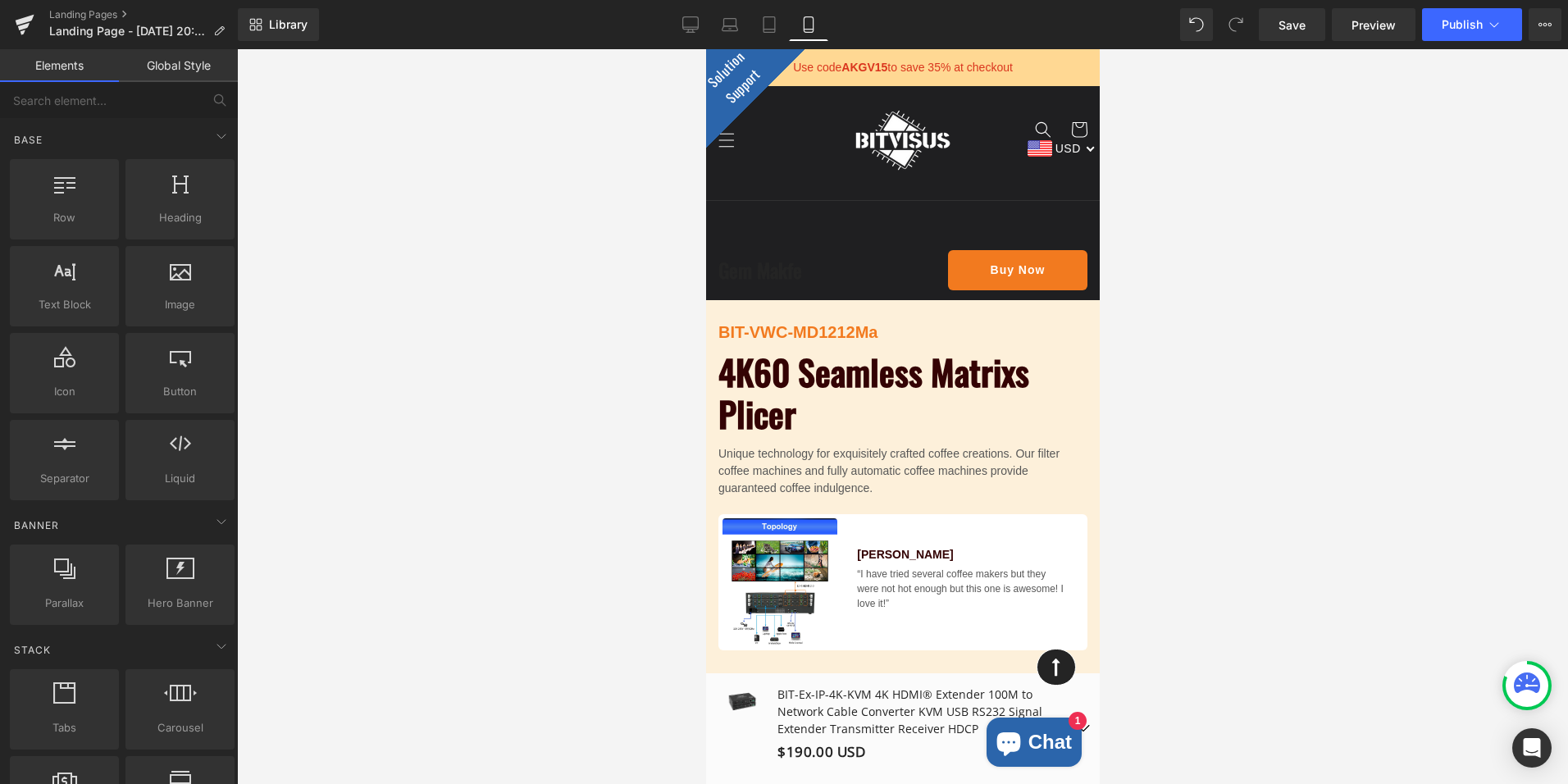
click at [881, 140] on img at bounding box center [902, 140] width 98 height 98
click at [1538, 21] on button "View Live Page View with current Template Save Template to Library Schedule Pub…" at bounding box center [1545, 24] width 33 height 33
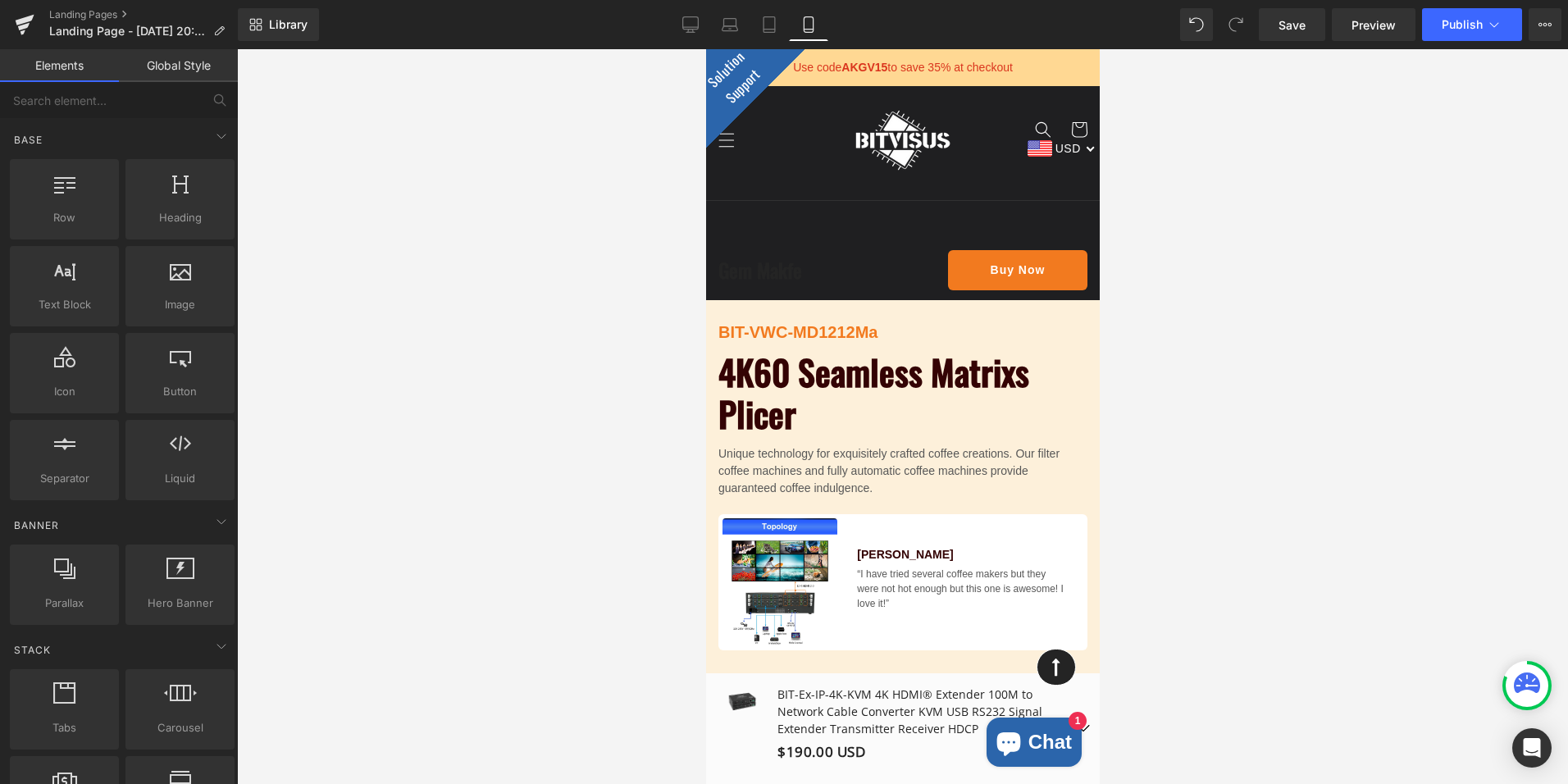
click at [1158, 16] on div "Library Mobile Desktop Laptop Tablet Mobile Save Preview Publish Scheduled View…" at bounding box center [902, 24] width 1330 height 33
